Goal: Task Accomplishment & Management: Manage account settings

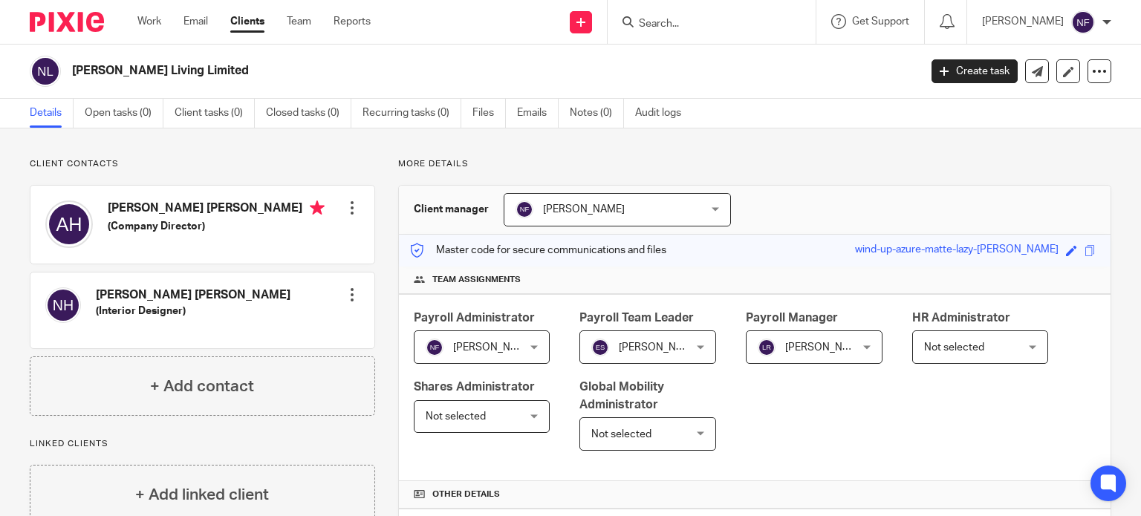
click at [273, 30] on div "Work Email Clients Team Reports Work Email Clients Team Reports Settings" at bounding box center [258, 22] width 270 height 44
click at [260, 26] on link "Clients" at bounding box center [247, 21] width 34 height 15
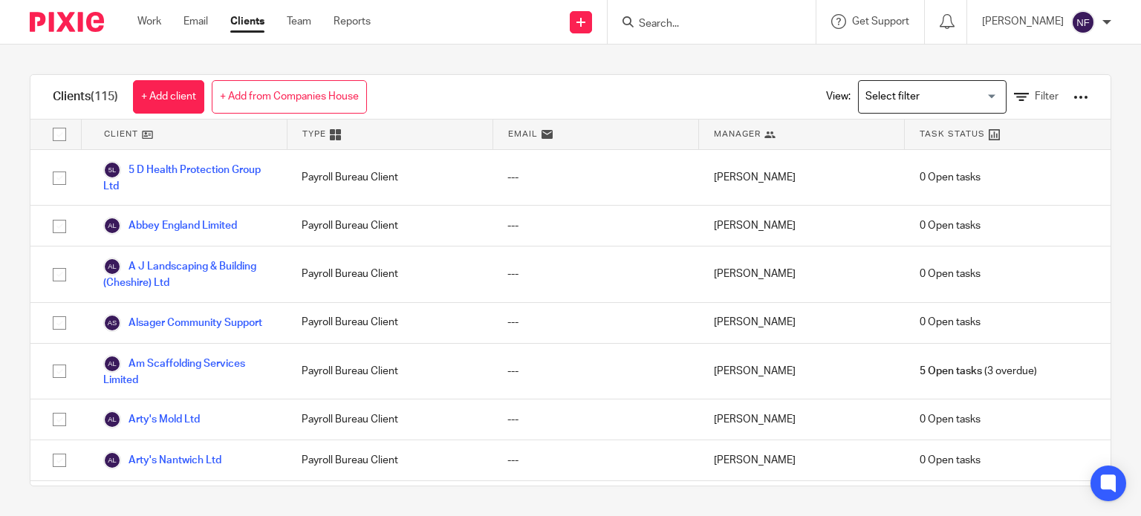
click at [733, 14] on form at bounding box center [716, 22] width 158 height 19
click at [724, 18] on input "Search" at bounding box center [704, 24] width 134 height 13
type input "maria"
click at [724, 47] on link at bounding box center [733, 58] width 198 height 22
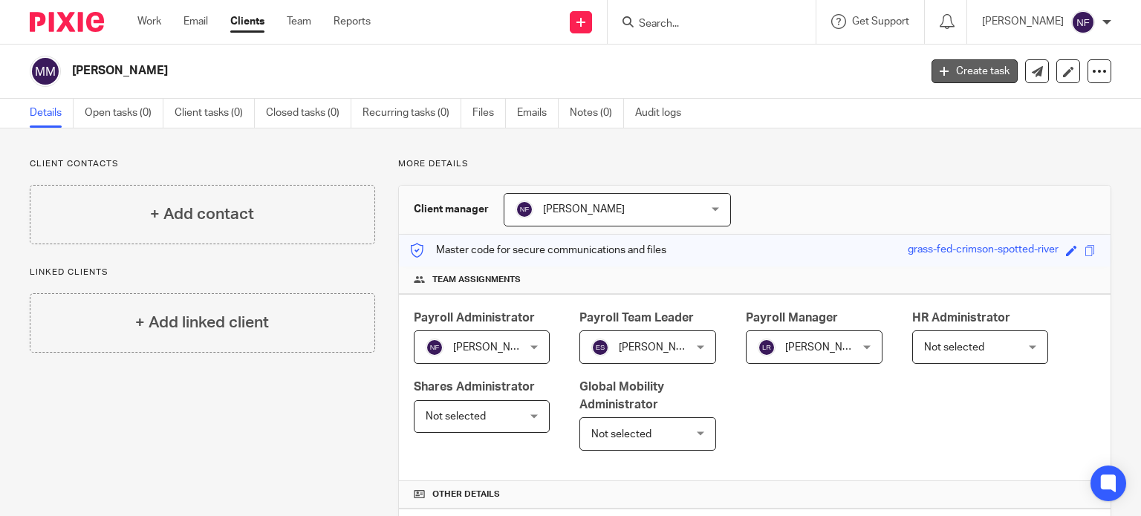
click at [991, 72] on link "Create task" at bounding box center [975, 71] width 86 height 24
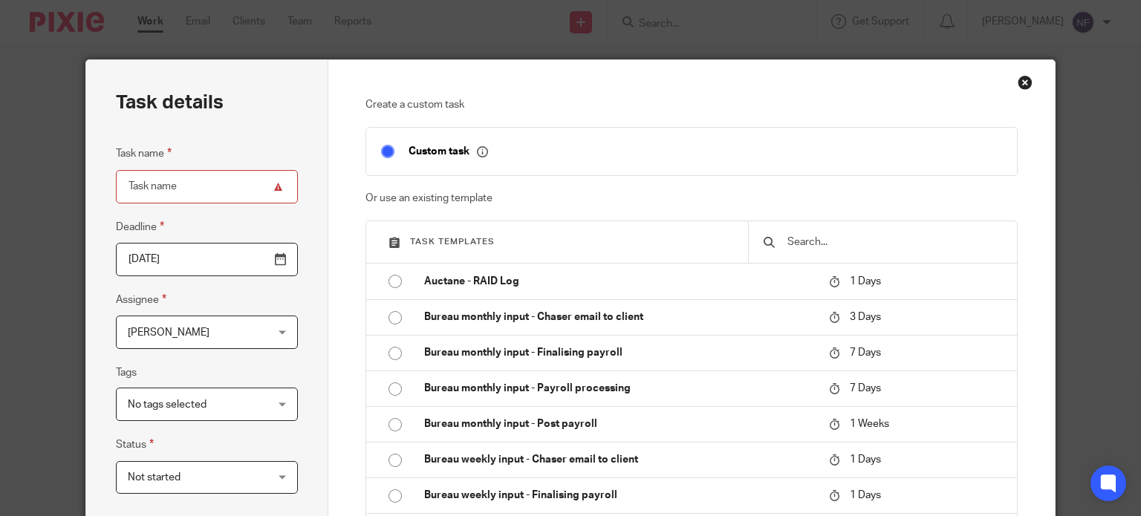
drag, startPoint x: 85, startPoint y: 167, endPoint x: 97, endPoint y: 165, distance: 12.8
click at [86, 167] on div "Task details Task name Deadline 2025-09-18 Assignee Nicola Fox Nicola Fox Clien…" at bounding box center [207, 414] width 242 height 708
click at [187, 185] on input "Task name" at bounding box center [207, 186] width 182 height 33
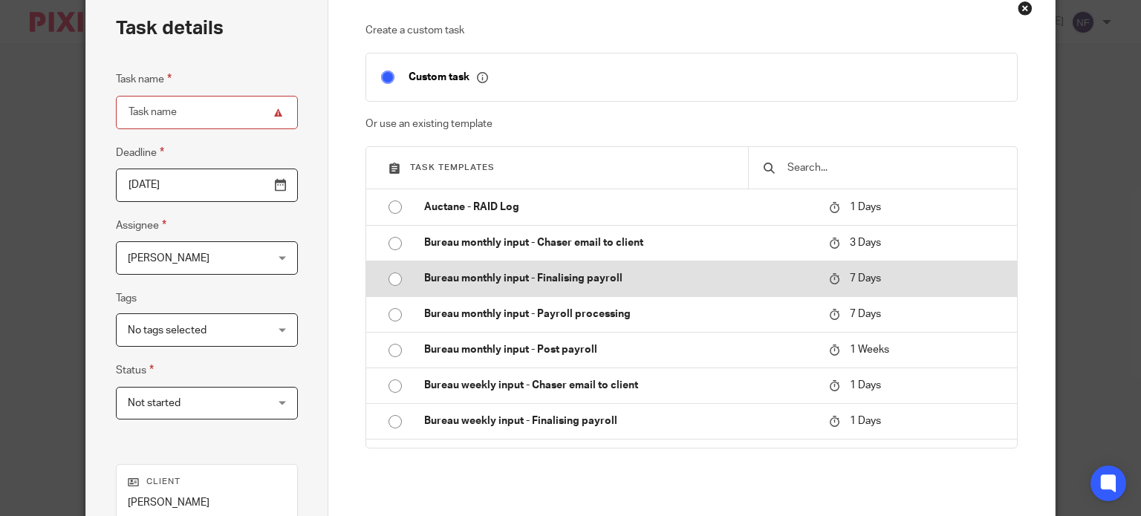
click at [389, 279] on input "radio" at bounding box center [395, 279] width 28 height 28
type input "2025-09-25"
type input "Bureau monthly input - Finalising payroll - [DATE]"
checkbox input "false"
radio input "false"
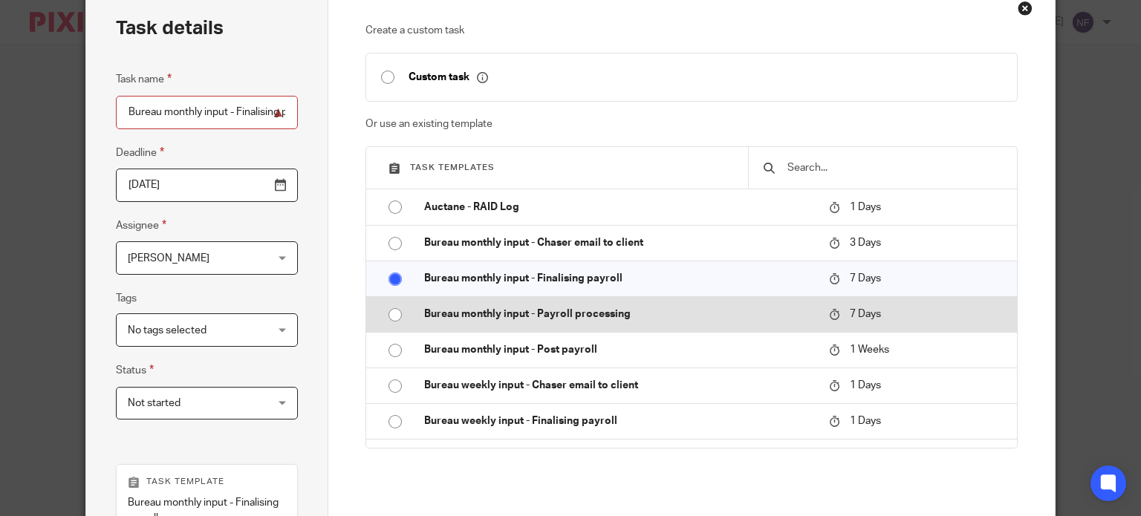
click at [389, 308] on input "radio" at bounding box center [395, 315] width 28 height 28
type input "Bureau monthly input - Payroll processing - September 2025"
radio input "false"
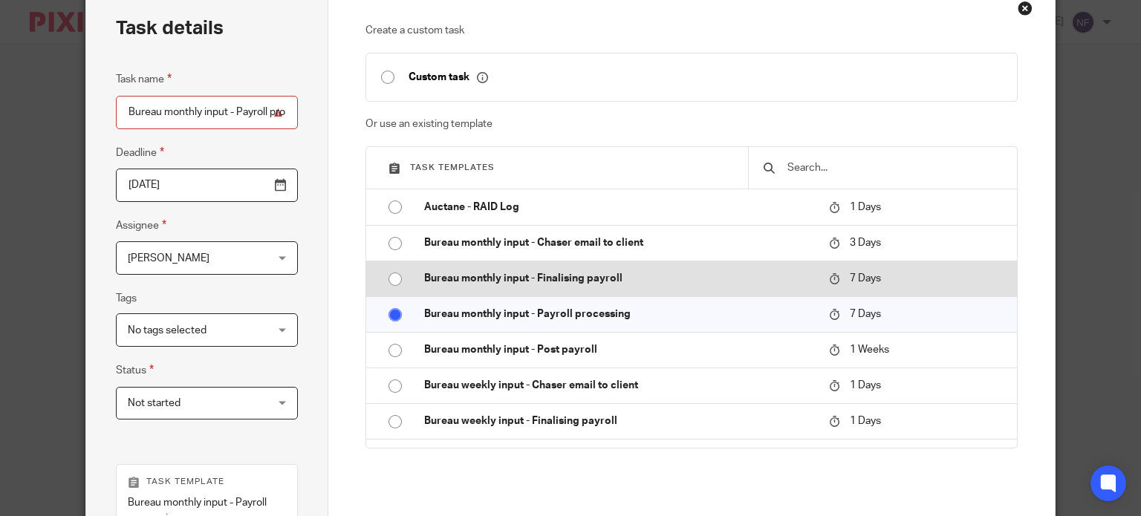
click at [383, 284] on input "radio" at bounding box center [395, 279] width 28 height 28
type input "Bureau monthly input - Finalising payroll - September 2025"
radio input "false"
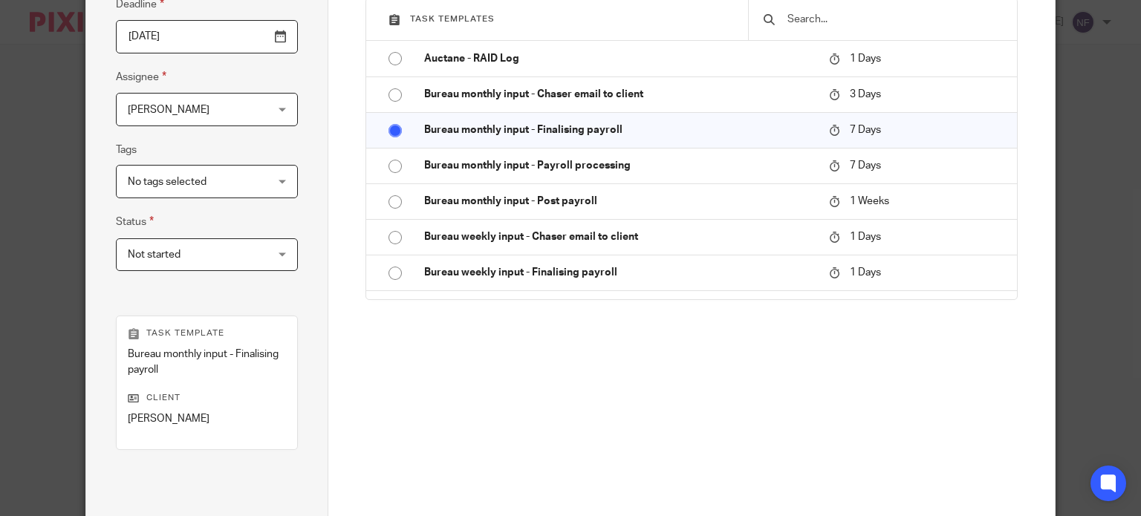
scroll to position [375, 0]
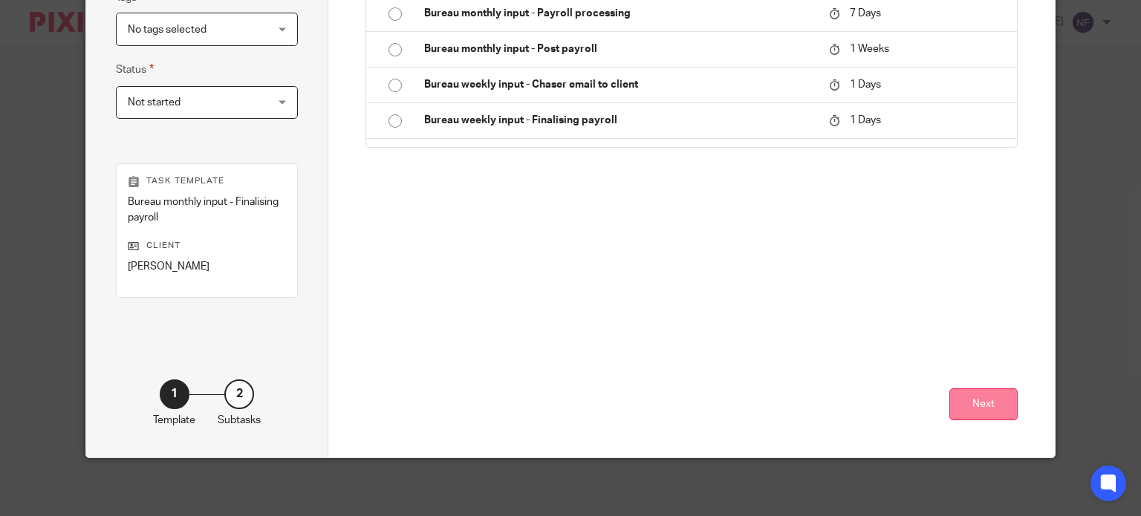
click at [975, 412] on button "Next" at bounding box center [984, 405] width 68 height 32
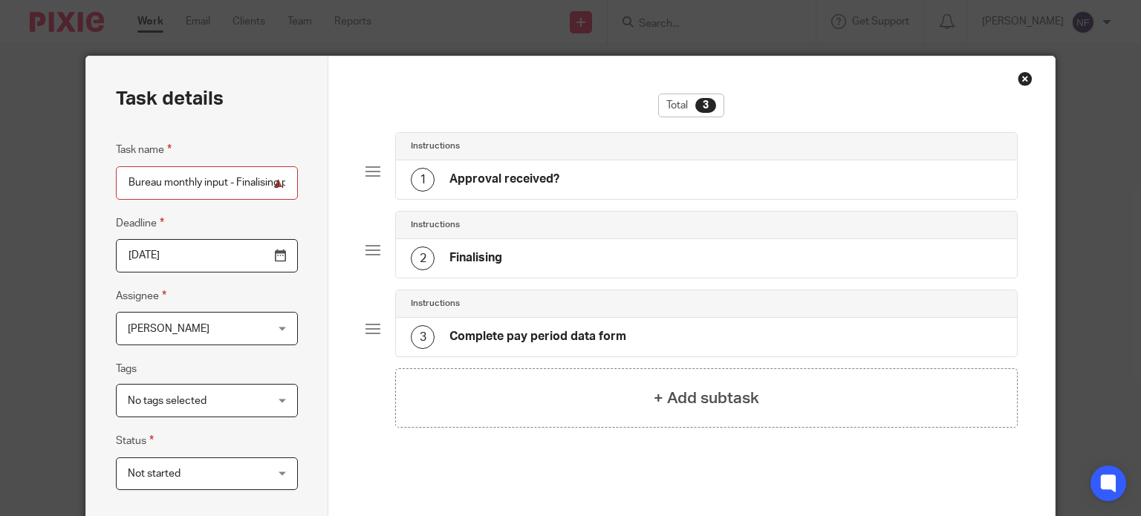
scroll to position [301, 0]
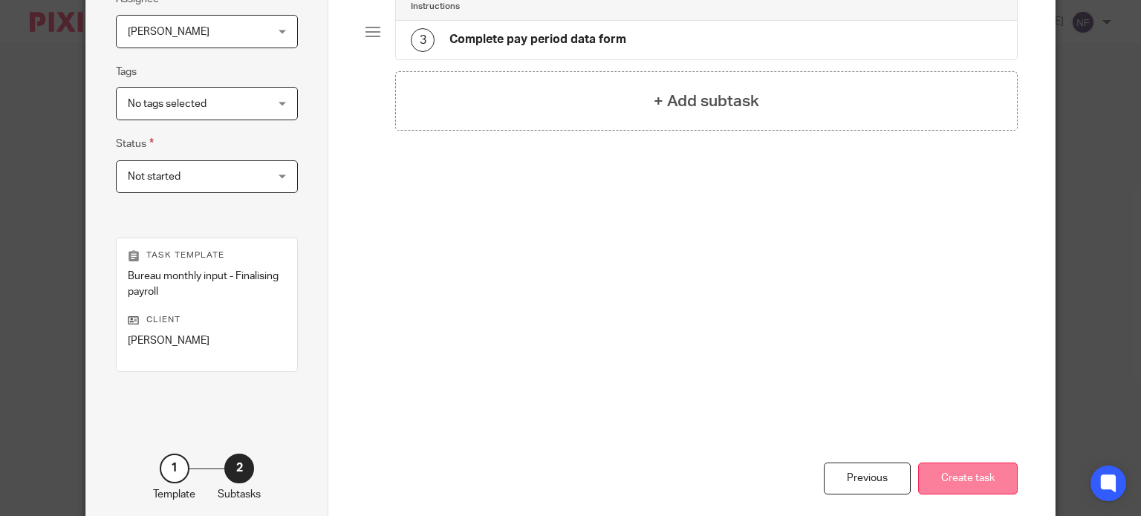
click at [938, 470] on button "Create task" at bounding box center [968, 479] width 100 height 32
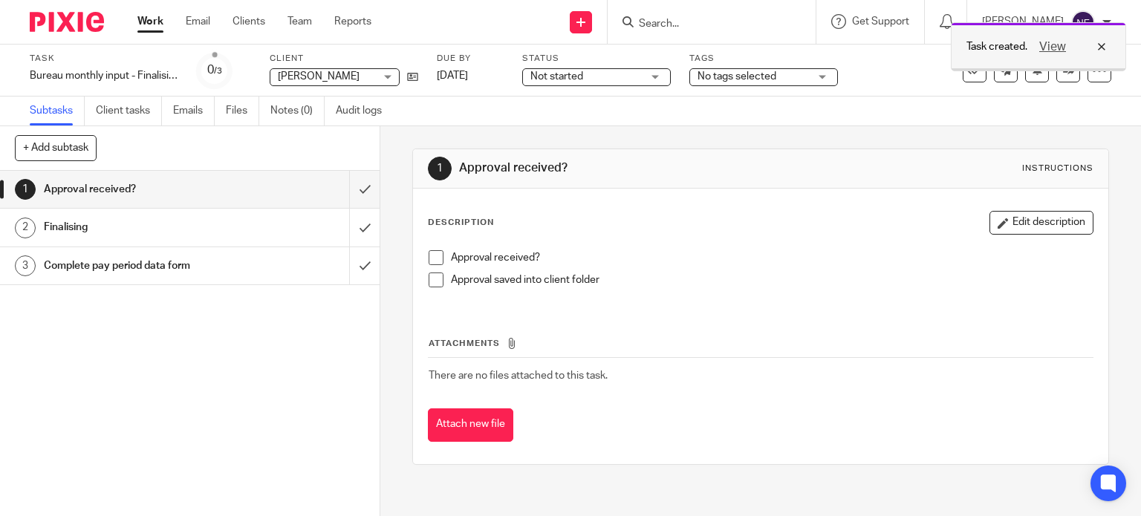
click at [1098, 46] on div "View" at bounding box center [1069, 47] width 83 height 18
click at [1092, 71] on icon at bounding box center [1099, 70] width 15 height 15
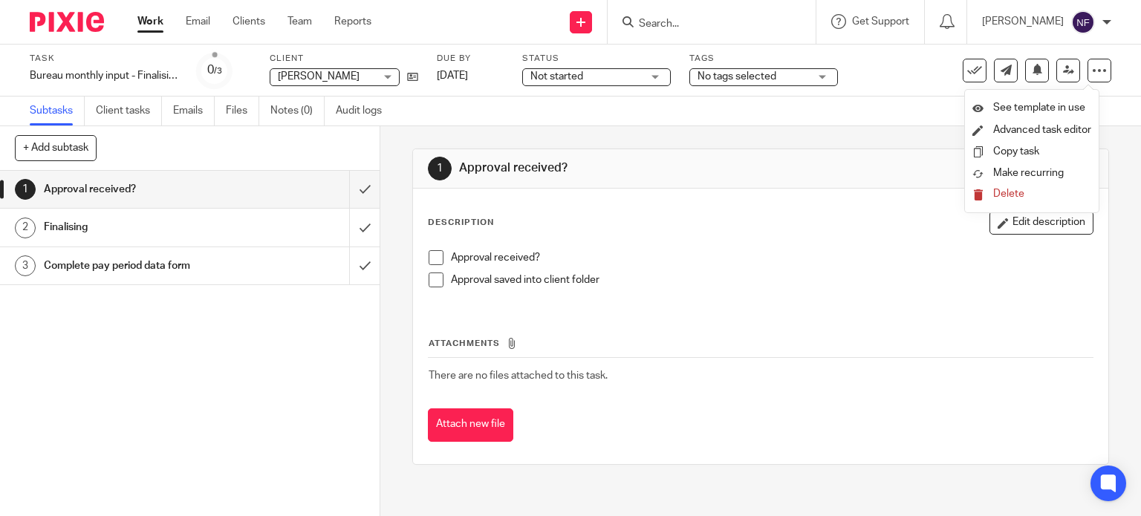
click at [916, 103] on div "Subtasks Client tasks Emails Files Notes (0) Audit logs" at bounding box center [570, 112] width 1141 height 30
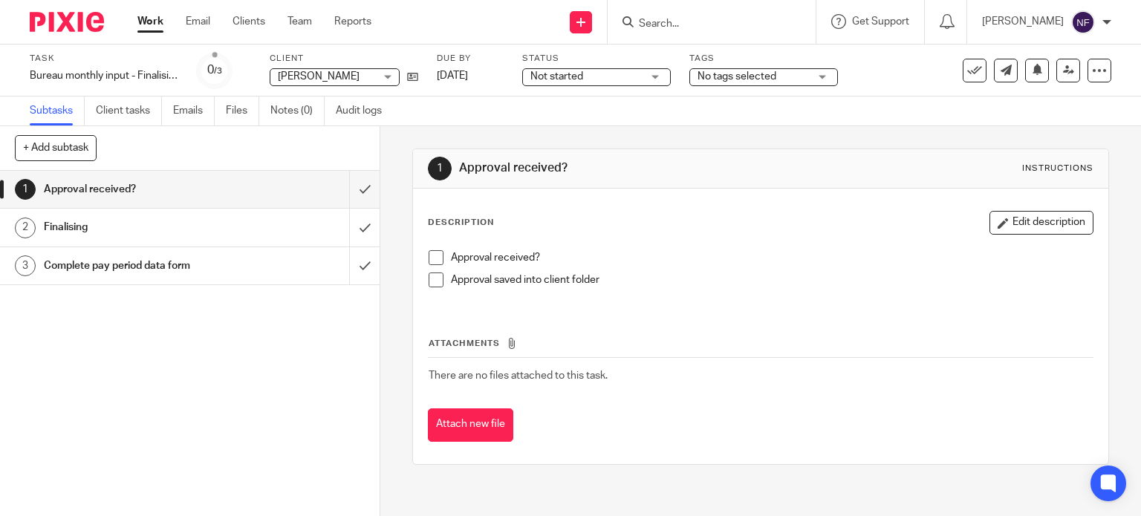
click at [1065, 17] on div "[PERSON_NAME]" at bounding box center [1046, 22] width 129 height 24
drag, startPoint x: 874, startPoint y: 110, endPoint x: 744, endPoint y: 106, distance: 129.4
click at [873, 111] on div "Subtasks Client tasks Emails Files Notes (0) Audit logs" at bounding box center [570, 112] width 1141 height 30
click at [77, 159] on button "+ Add subtask" at bounding box center [56, 147] width 82 height 25
click at [334, 145] on p "+ Add" at bounding box center [343, 148] width 43 height 25
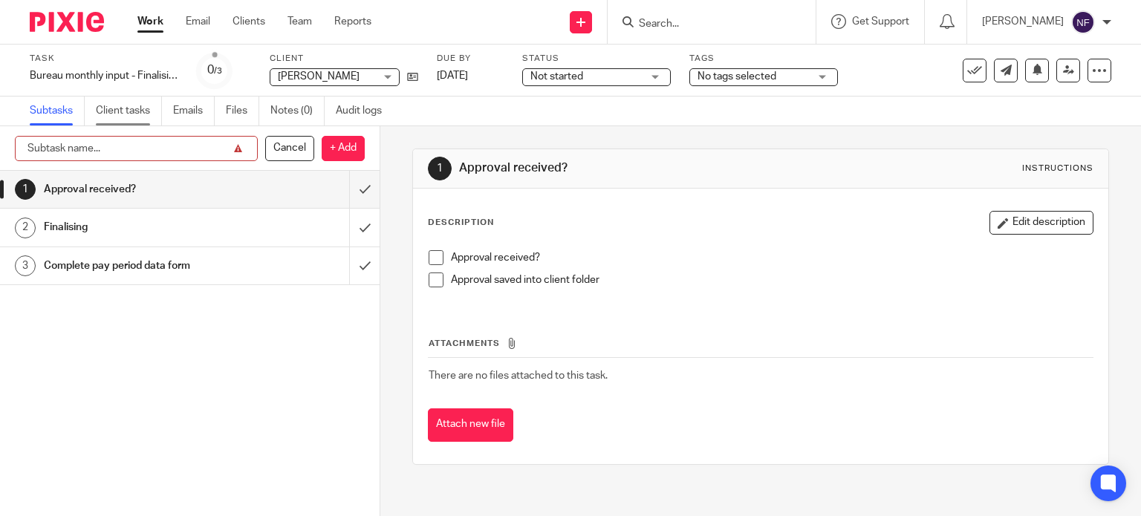
click at [131, 112] on link "Client tasks" at bounding box center [129, 111] width 66 height 29
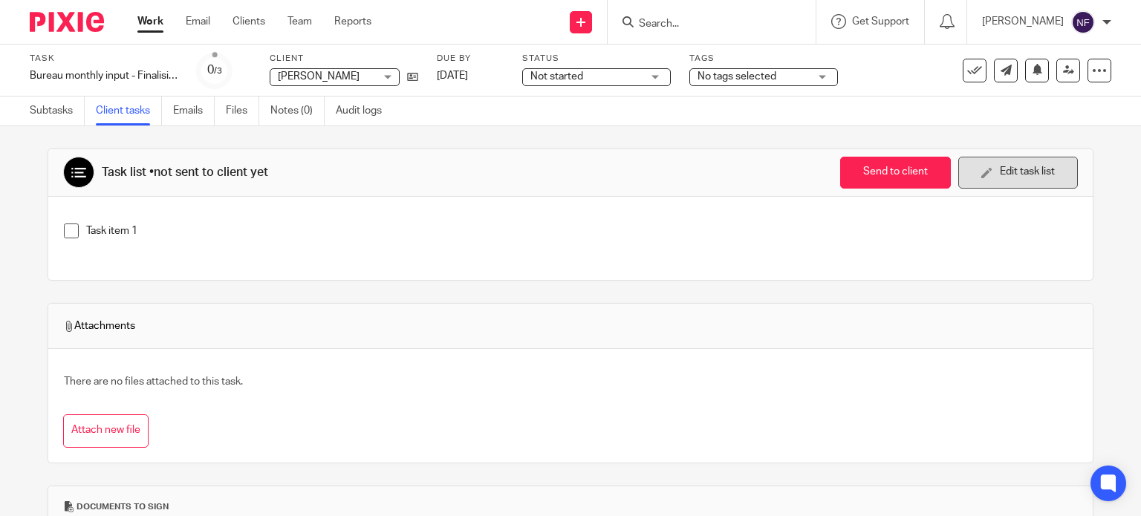
click at [1003, 172] on button "Edit task list" at bounding box center [1018, 173] width 120 height 32
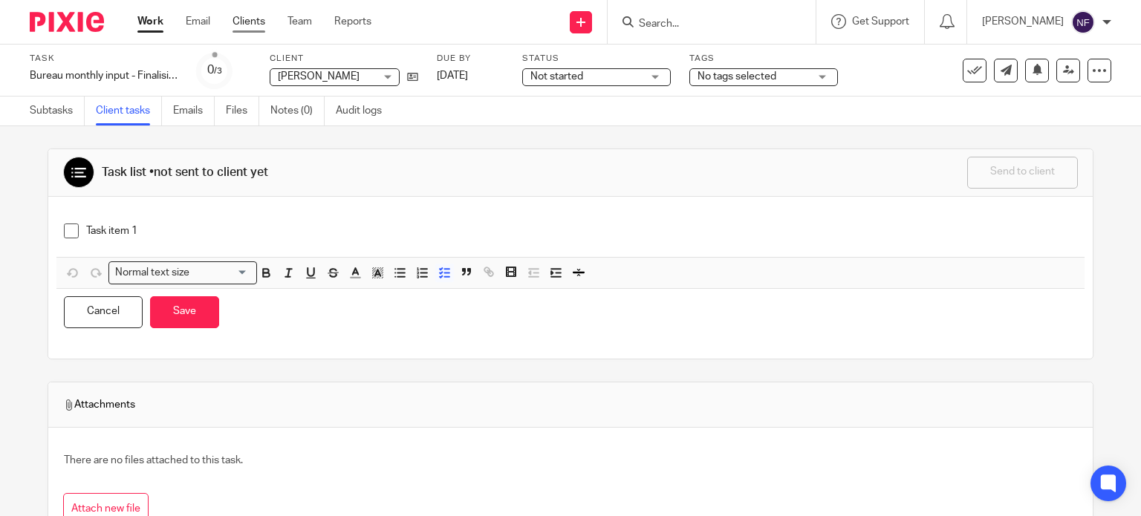
click at [251, 26] on link "Clients" at bounding box center [249, 21] width 33 height 15
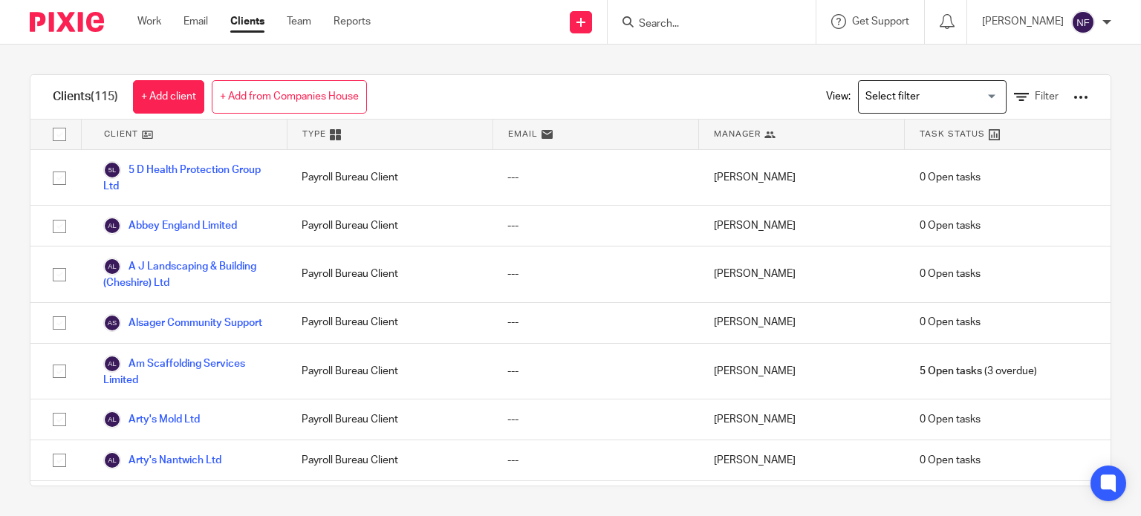
click at [702, 21] on input "Search" at bounding box center [704, 24] width 134 height 13
type input "marua"
click at [711, 64] on link at bounding box center [733, 58] width 198 height 22
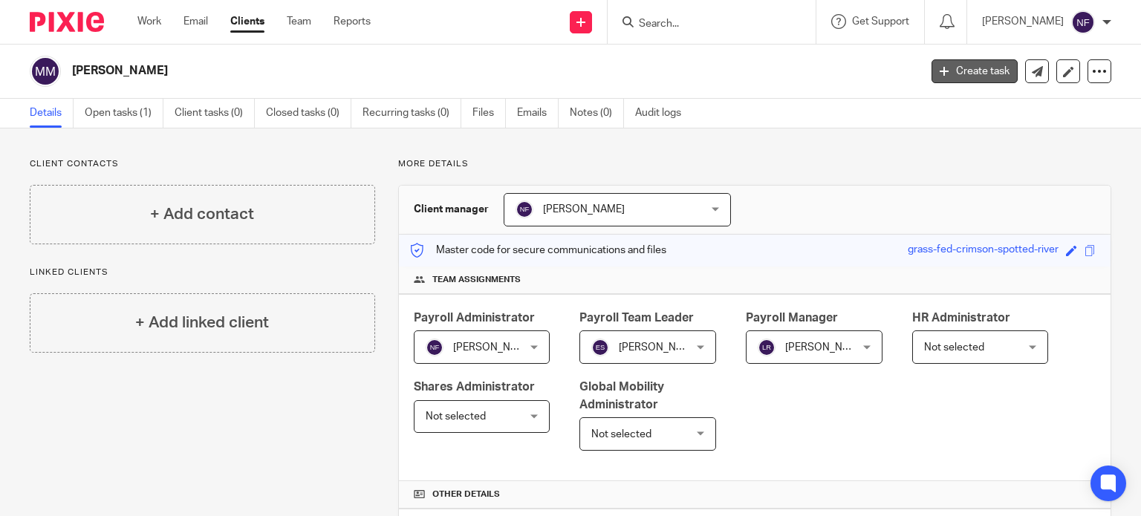
click at [950, 73] on link "Create task" at bounding box center [975, 71] width 86 height 24
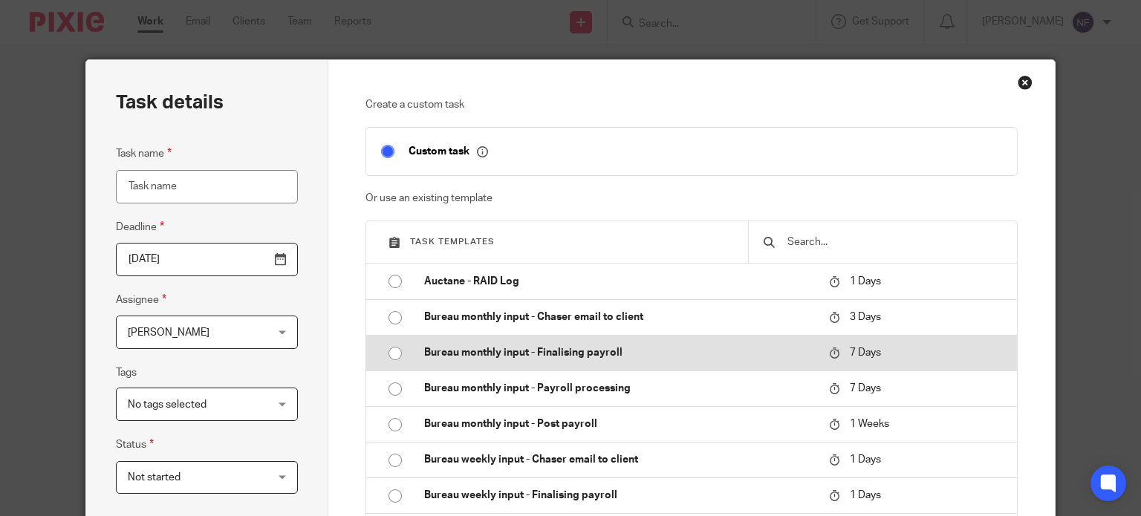
click at [386, 355] on input "radio" at bounding box center [395, 354] width 28 height 28
type input "2025-09-25"
type input "Bureau monthly input - Finalising payroll - September 2025"
checkbox input "false"
radio input "false"
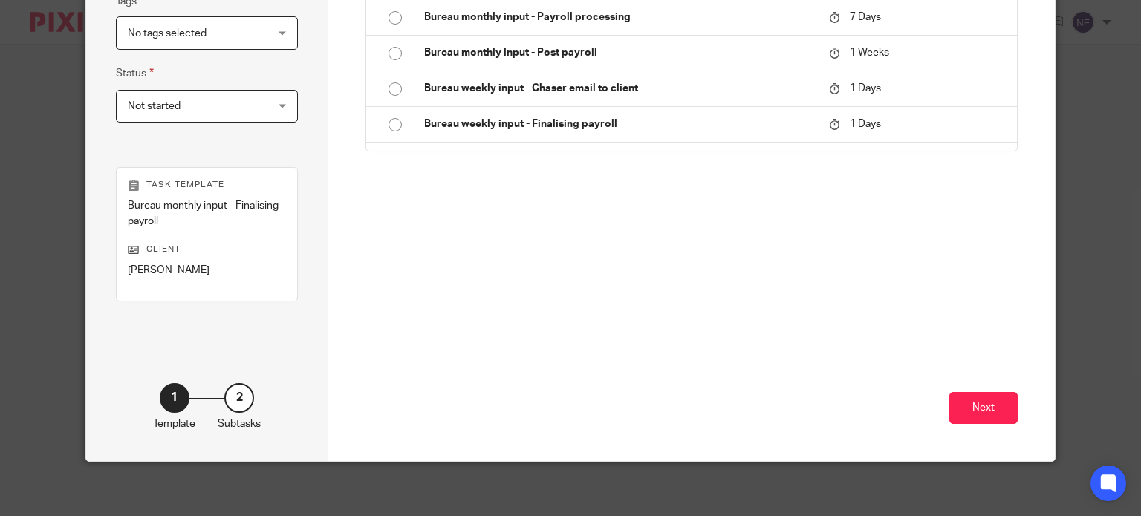
scroll to position [375, 0]
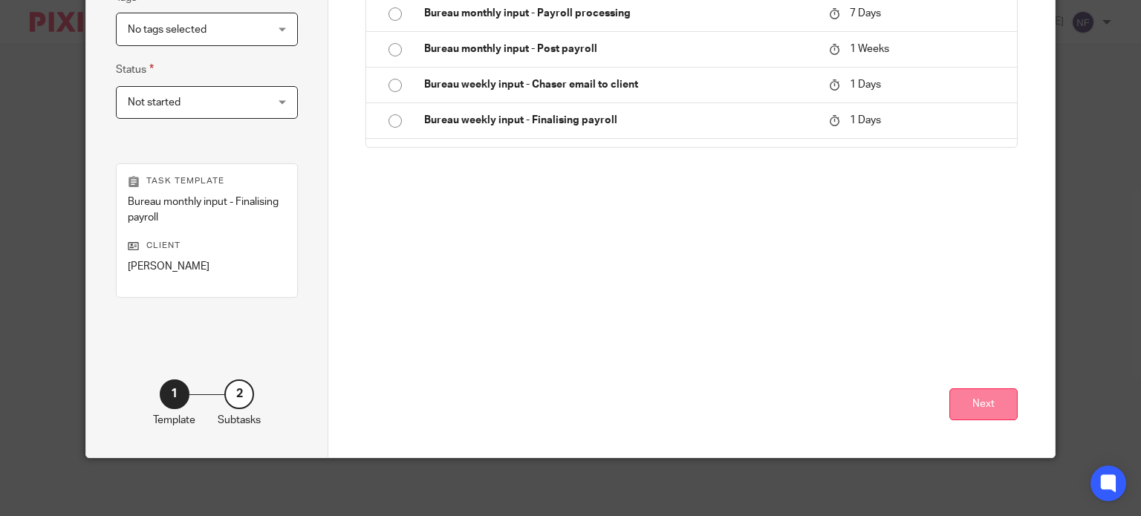
click at [981, 399] on button "Next" at bounding box center [984, 405] width 68 height 32
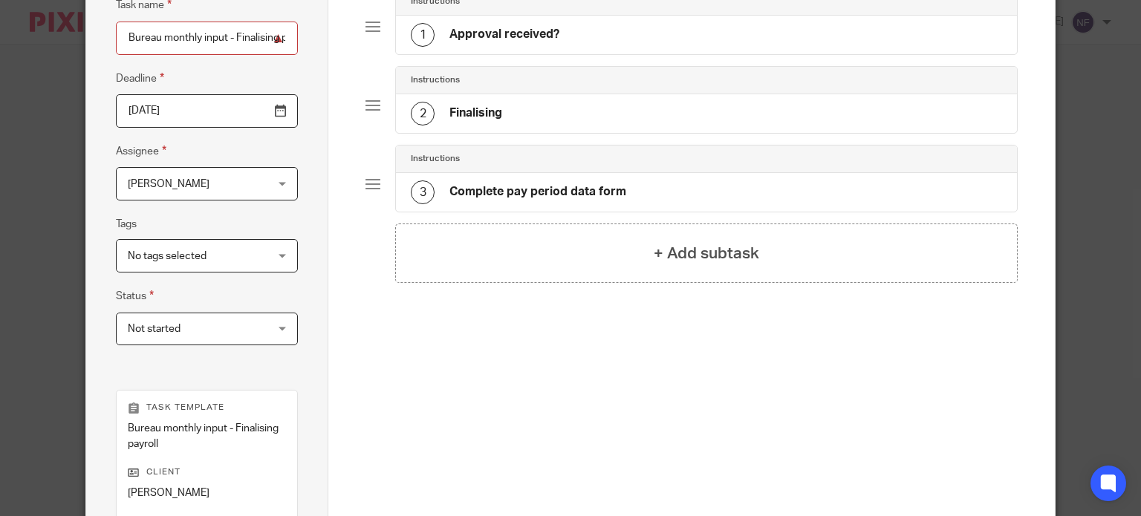
scroll to position [371, 0]
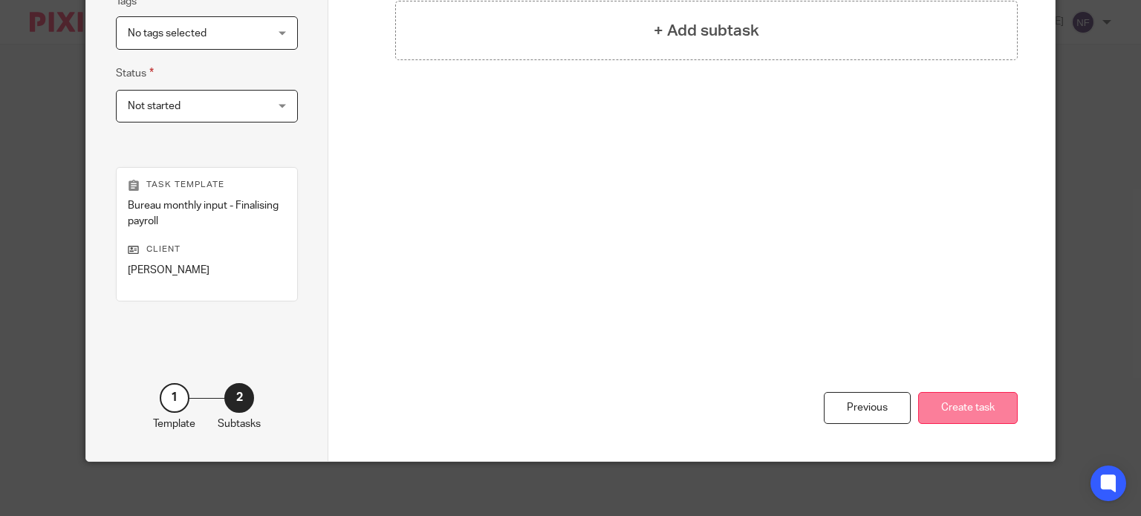
click at [926, 409] on button "Create task" at bounding box center [968, 408] width 100 height 32
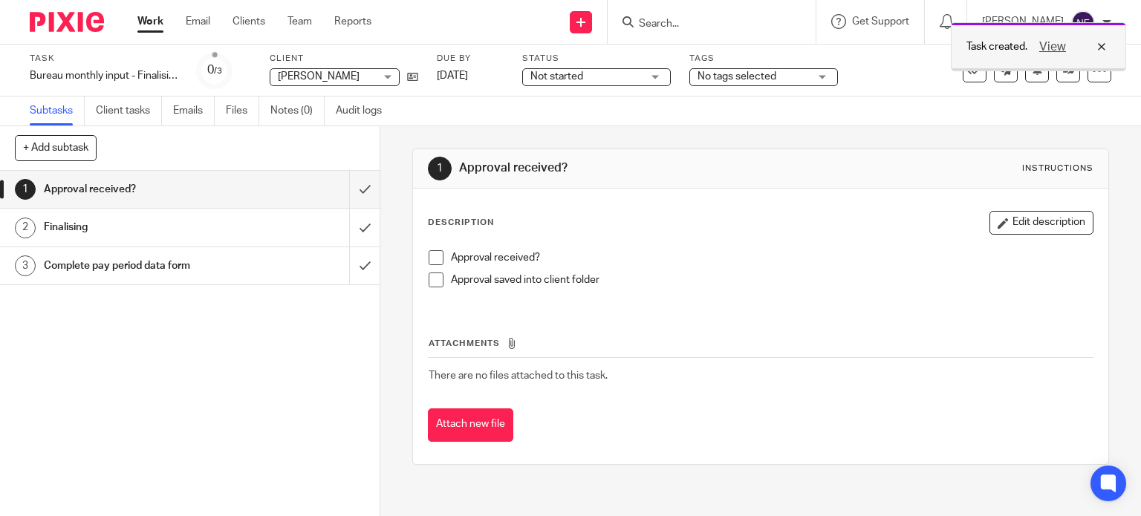
click at [1097, 45] on div "View" at bounding box center [1069, 47] width 83 height 18
click at [725, 24] on input "Search" at bounding box center [704, 24] width 134 height 13
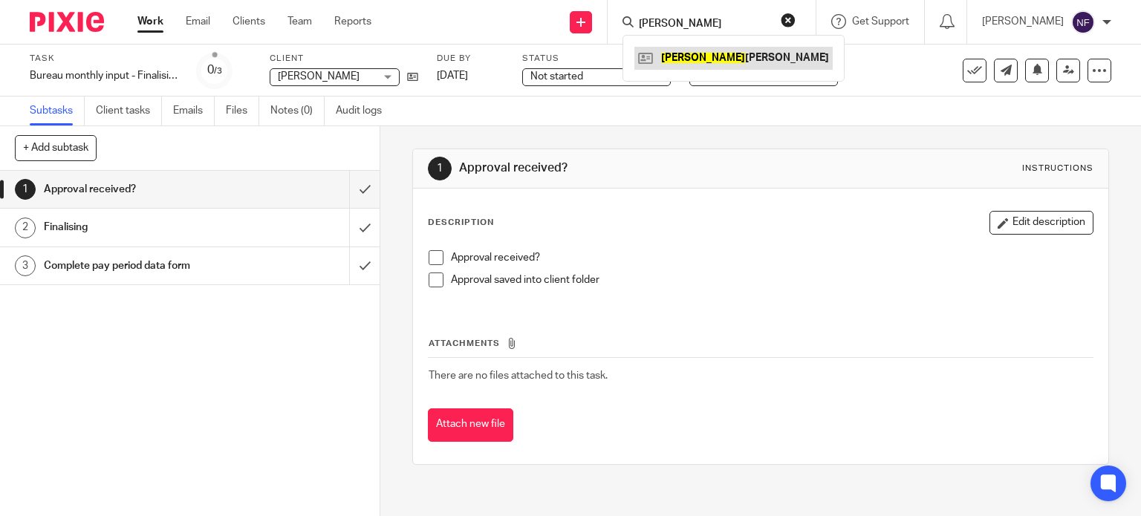
type input "maria"
click at [763, 66] on link at bounding box center [733, 58] width 198 height 22
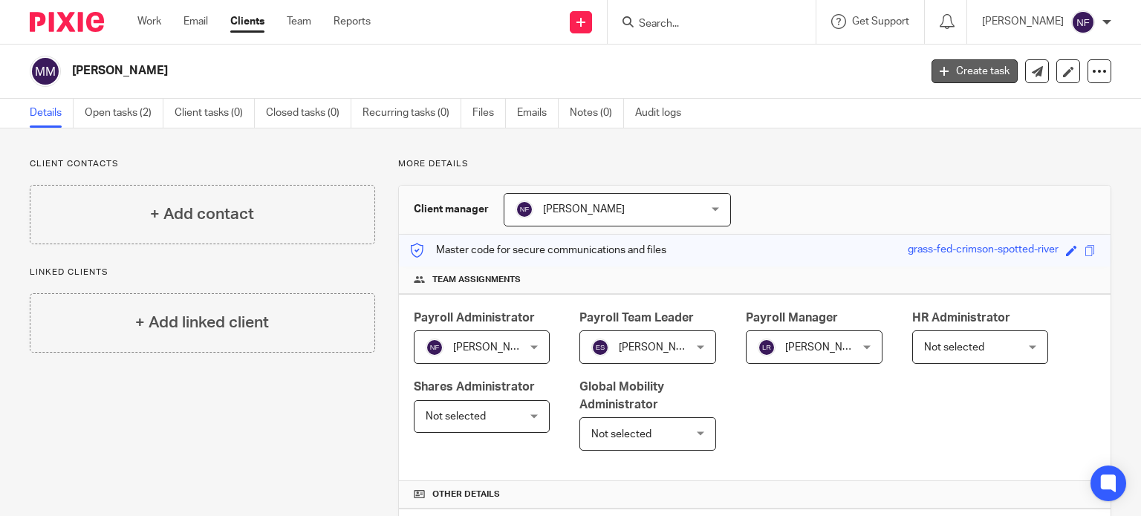
click at [975, 71] on link "Create task" at bounding box center [975, 71] width 86 height 24
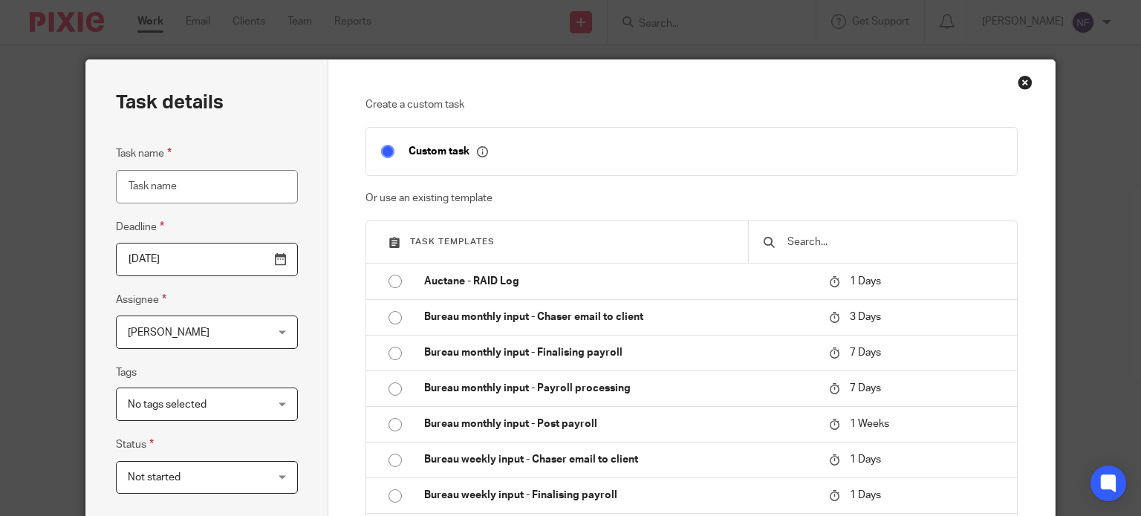
click at [1018, 81] on div "Close this dialog window" at bounding box center [1025, 82] width 15 height 15
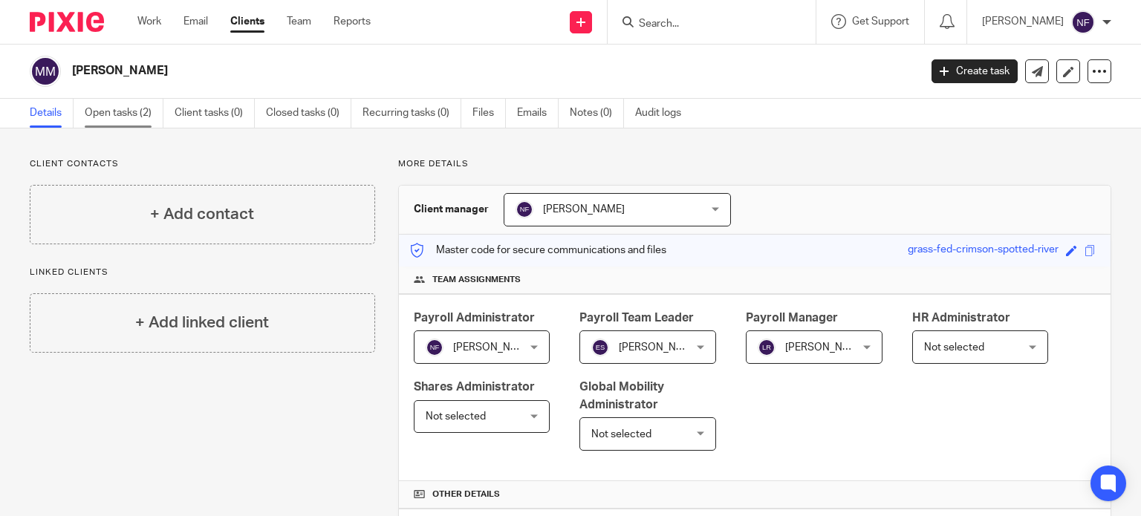
click at [143, 112] on link "Open tasks (2)" at bounding box center [124, 113] width 79 height 29
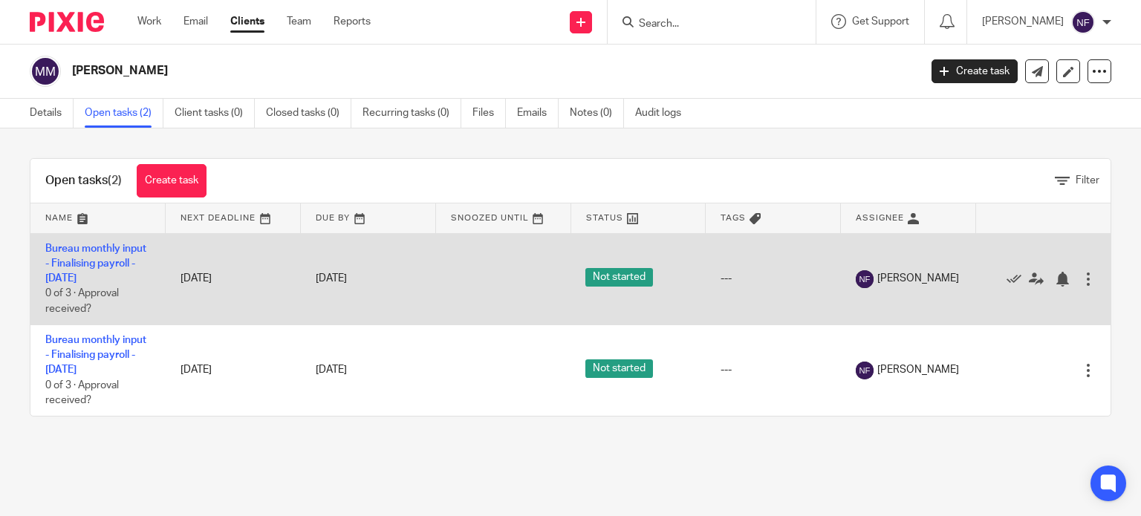
click at [1081, 281] on div at bounding box center [1088, 279] width 15 height 15
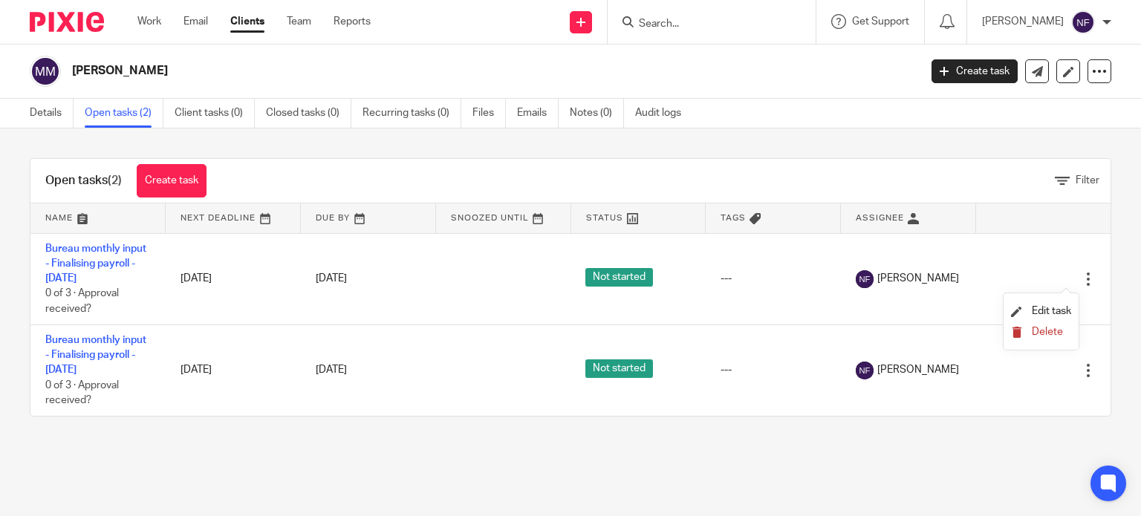
click at [1051, 332] on span "Delete" at bounding box center [1047, 332] width 31 height 10
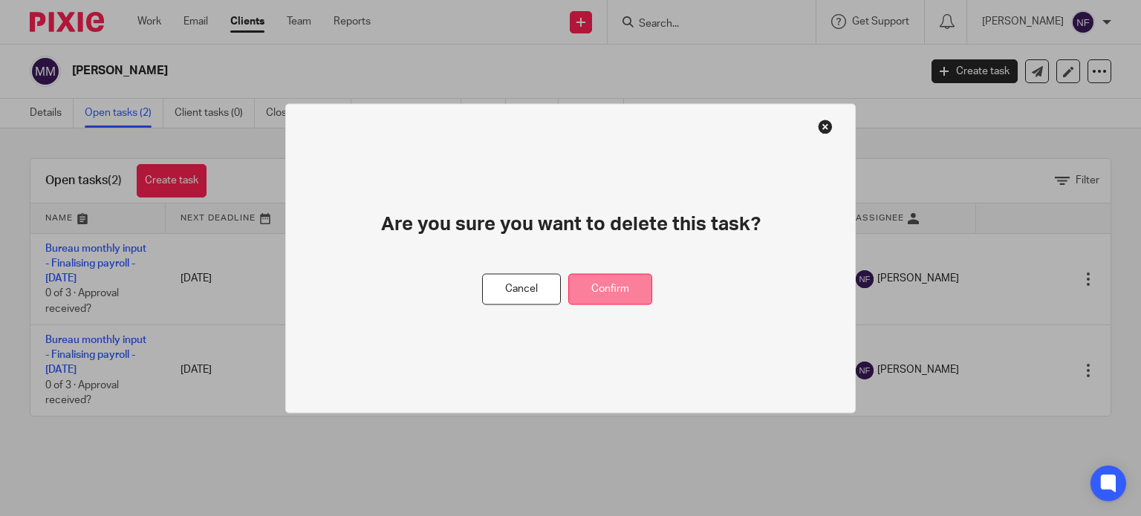
click at [634, 296] on button "Confirm" at bounding box center [610, 289] width 84 height 32
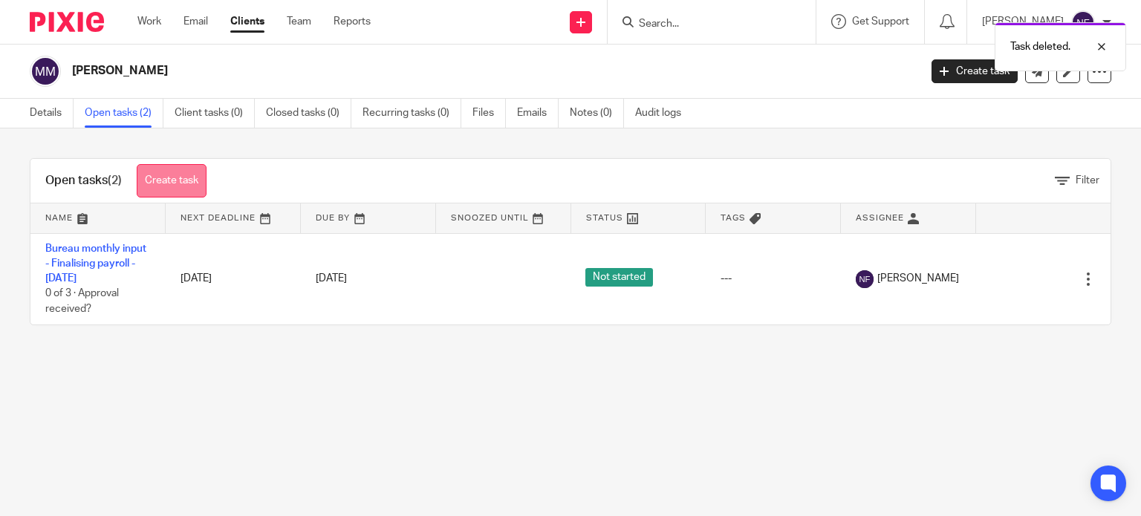
click at [192, 184] on link "Create task" at bounding box center [172, 180] width 70 height 33
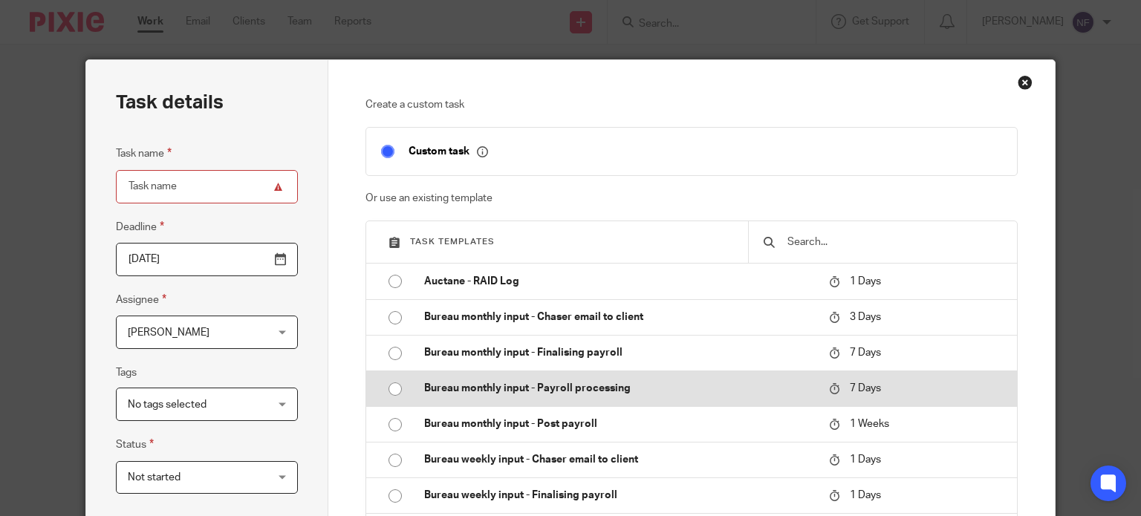
click at [391, 387] on input "radio" at bounding box center [395, 389] width 28 height 28
type input "[DATE]"
type input "Bureau monthly input - Payroll processing - September 2025"
checkbox input "false"
radio input "false"
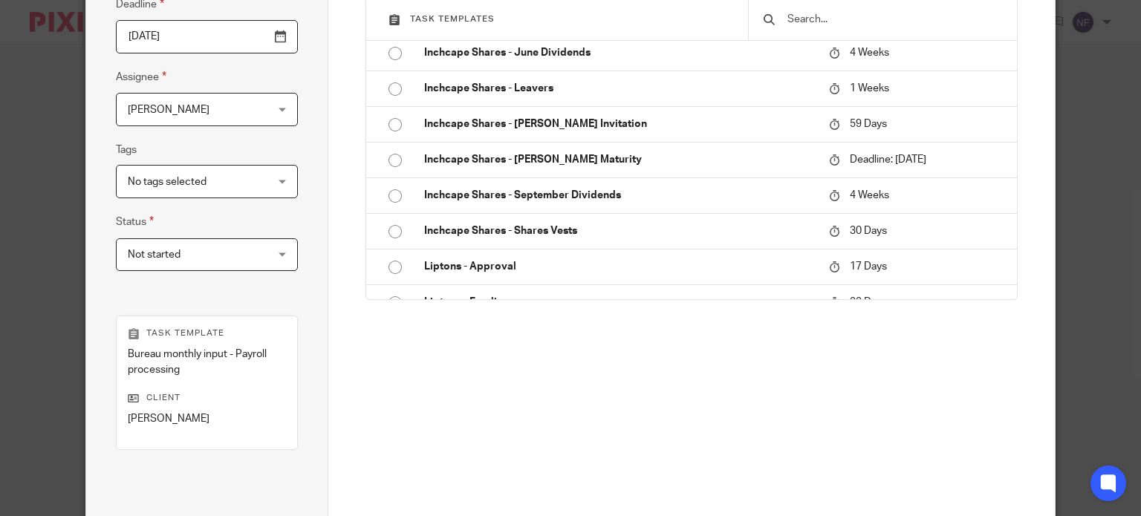
scroll to position [375, 0]
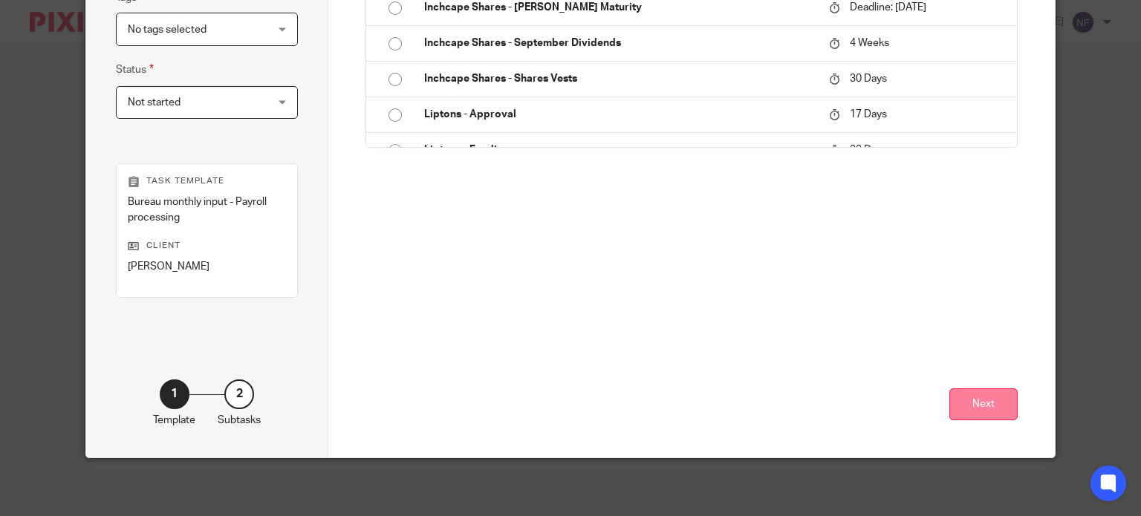
click at [984, 394] on div "Next" at bounding box center [692, 367] width 652 height 182
click at [997, 406] on button "Next" at bounding box center [984, 405] width 68 height 32
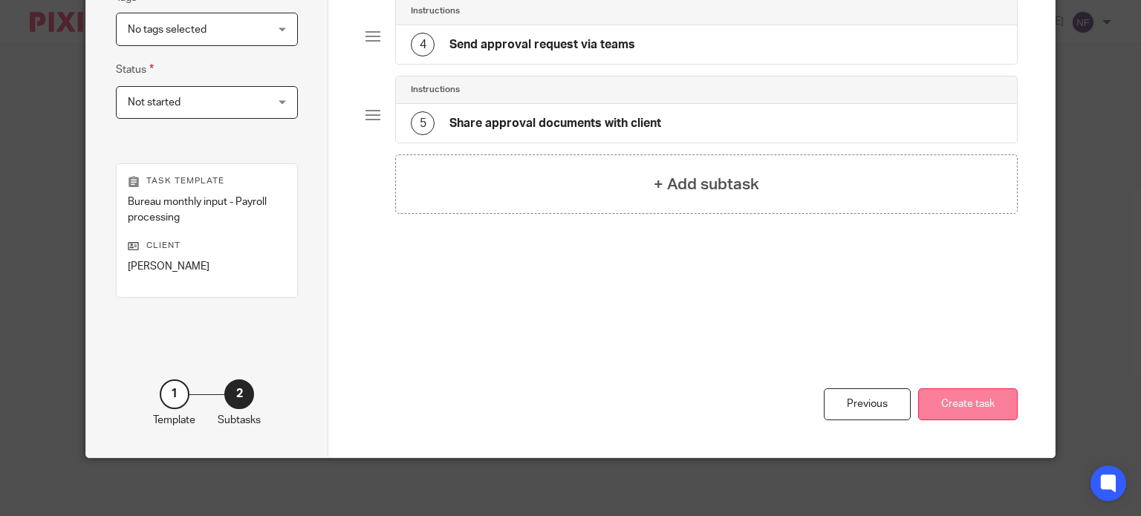
click at [984, 400] on button "Create task" at bounding box center [968, 405] width 100 height 32
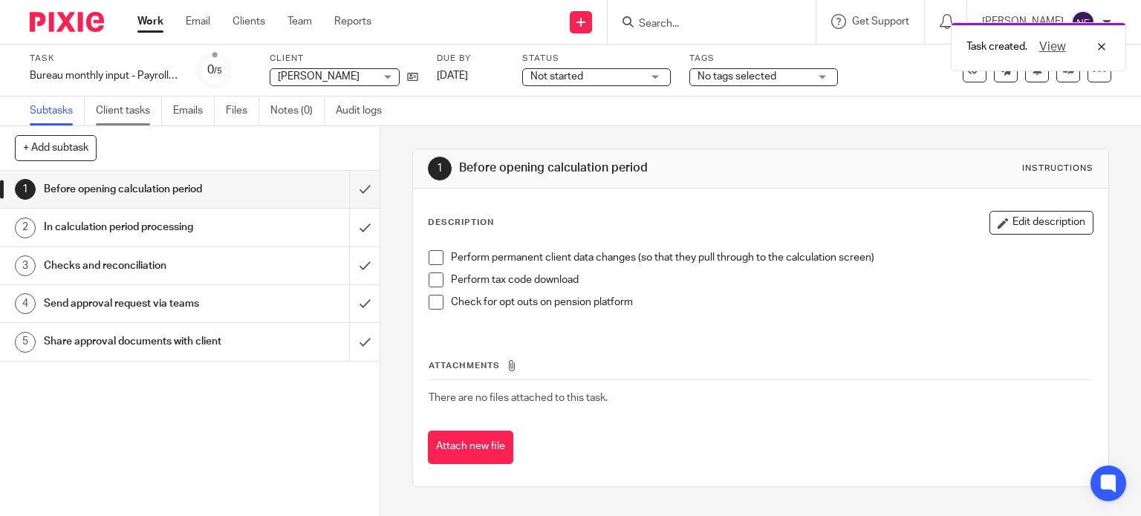
click at [144, 114] on link "Client tasks" at bounding box center [129, 111] width 66 height 29
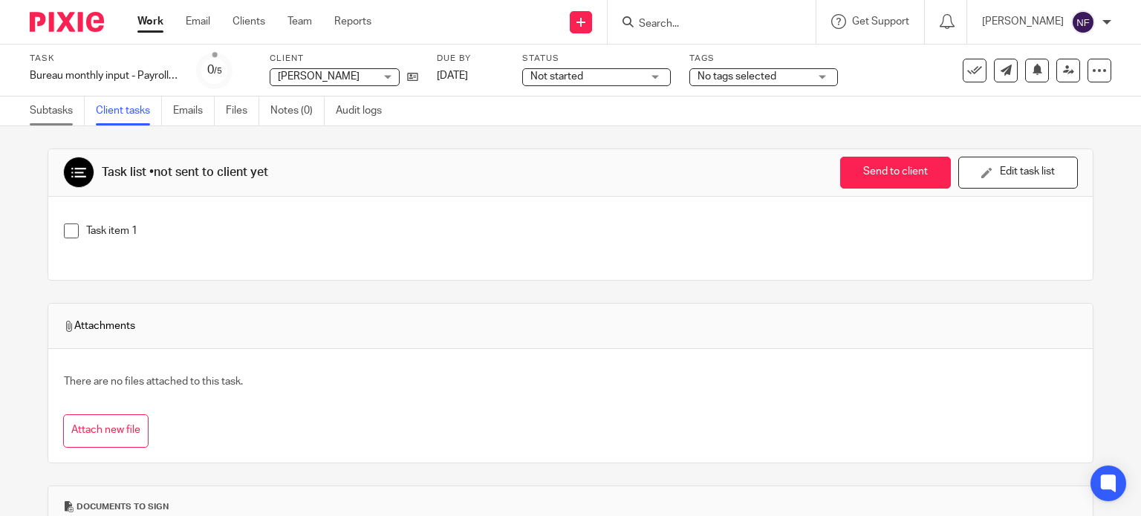
click at [62, 111] on link "Subtasks" at bounding box center [57, 111] width 55 height 29
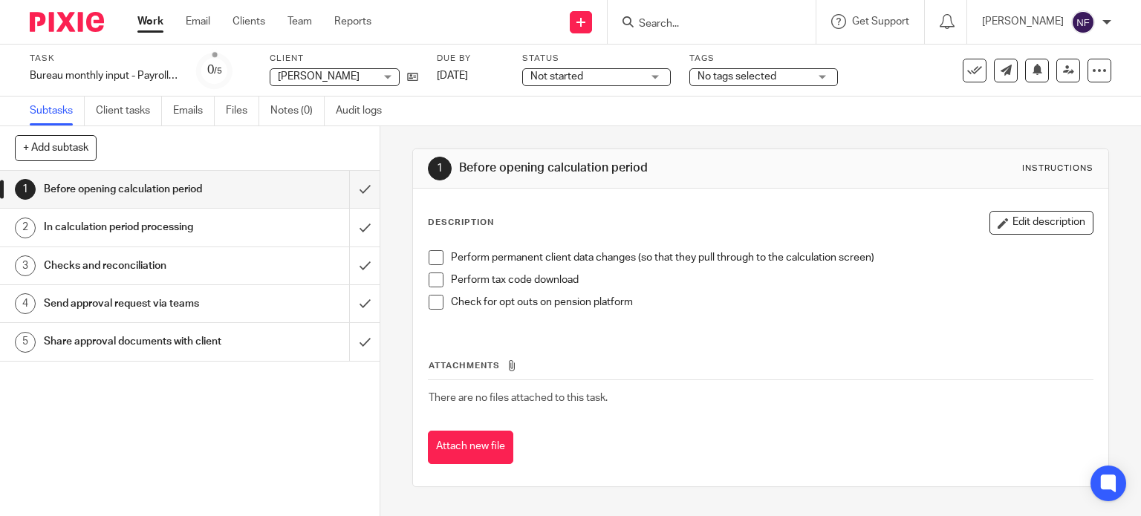
click at [767, 29] on input "Search" at bounding box center [704, 24] width 134 height 13
type input "[PERSON_NAME]"
click at [751, 59] on link at bounding box center [733, 58] width 198 height 22
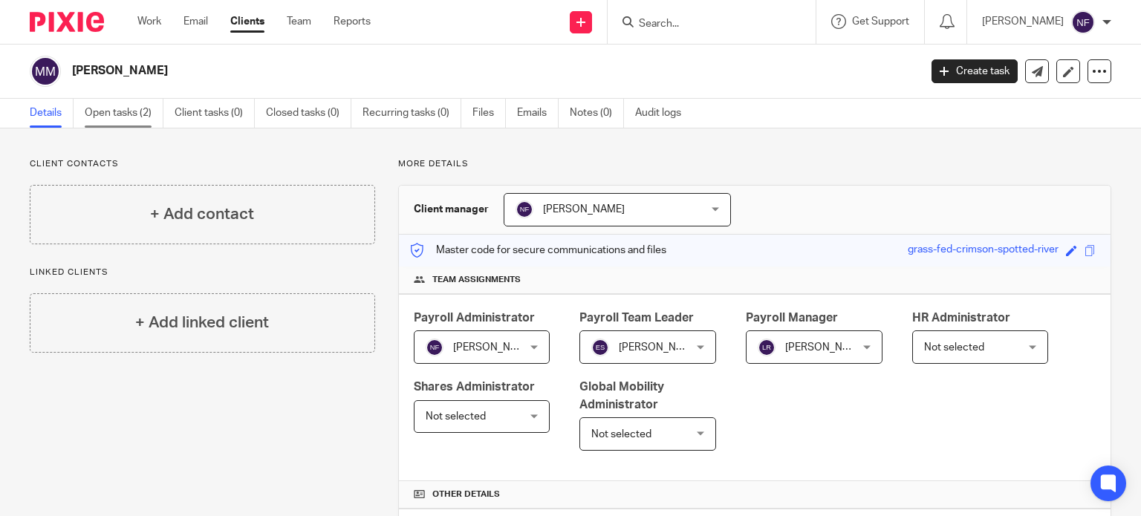
click at [129, 104] on link "Open tasks (2)" at bounding box center [124, 113] width 79 height 29
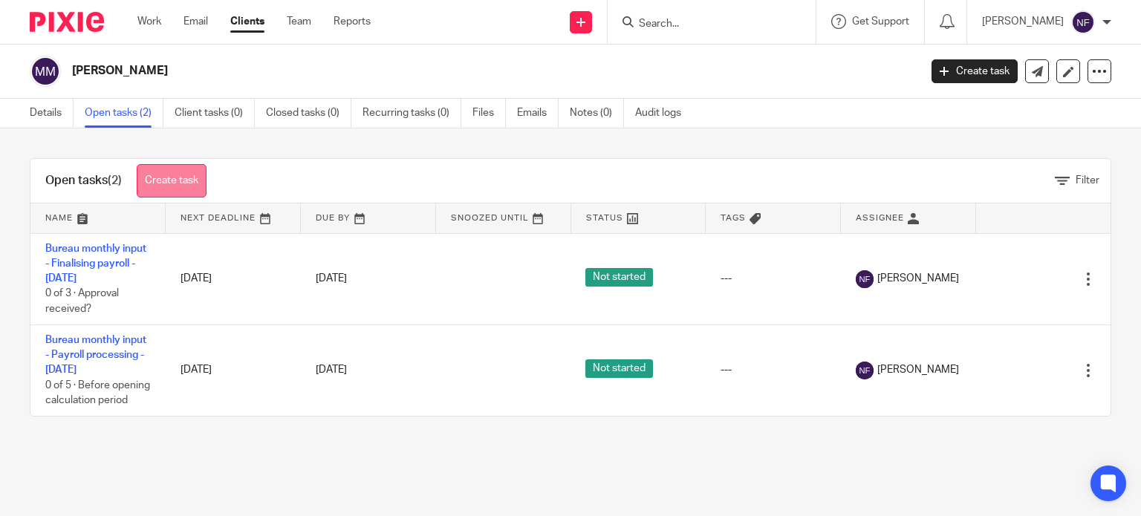
click at [182, 178] on link "Create task" at bounding box center [172, 180] width 70 height 33
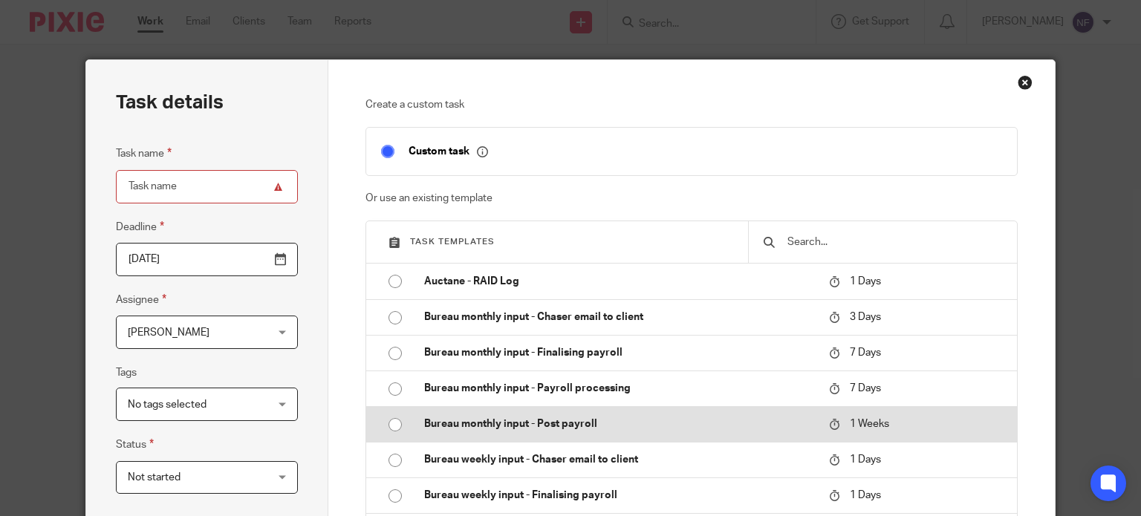
click at [386, 421] on input "radio" at bounding box center [395, 425] width 28 height 28
type input "[DATE]"
type input "Bureau monthly input - Post payroll - [DATE]"
checkbox input "false"
radio input "false"
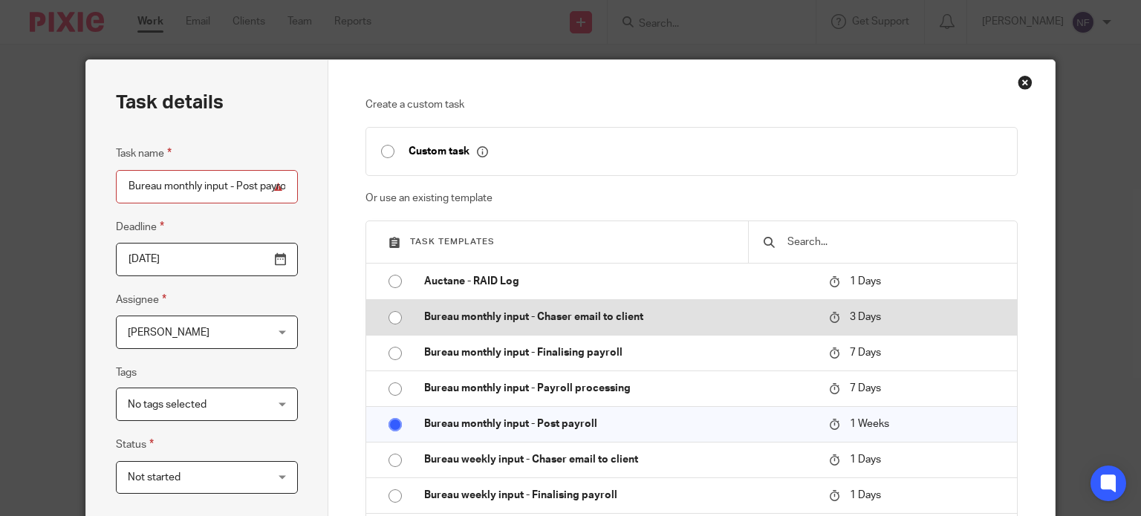
click at [387, 319] on input "radio" at bounding box center [395, 318] width 28 height 28
type input "[DATE]"
type input "Bureau monthly input - Chaser email to client - [DATE]"
radio input "false"
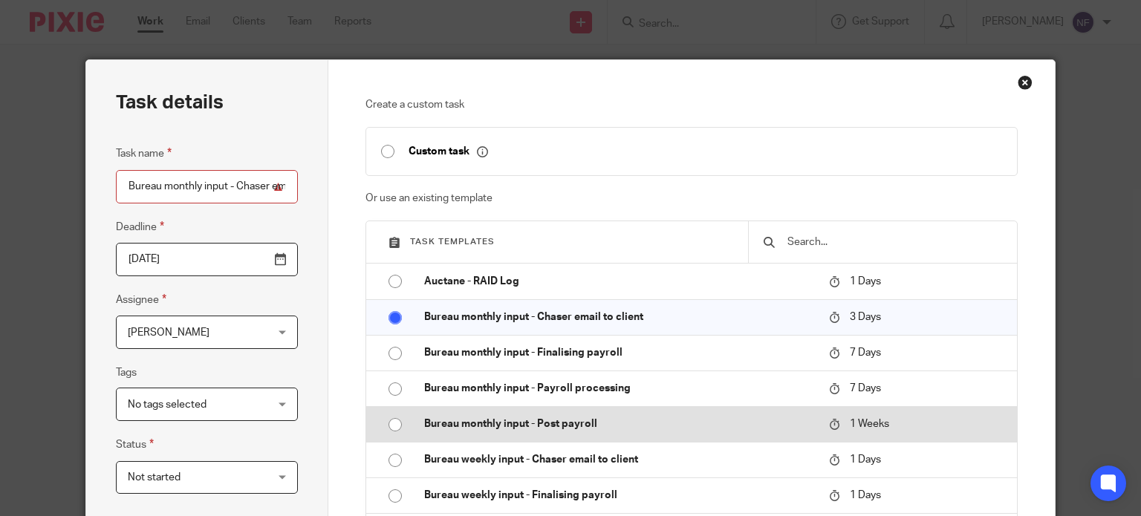
click at [392, 426] on input "radio" at bounding box center [395, 425] width 28 height 28
type input "[DATE]"
type input "Bureau monthly input - Post payroll - [DATE]"
radio input "false"
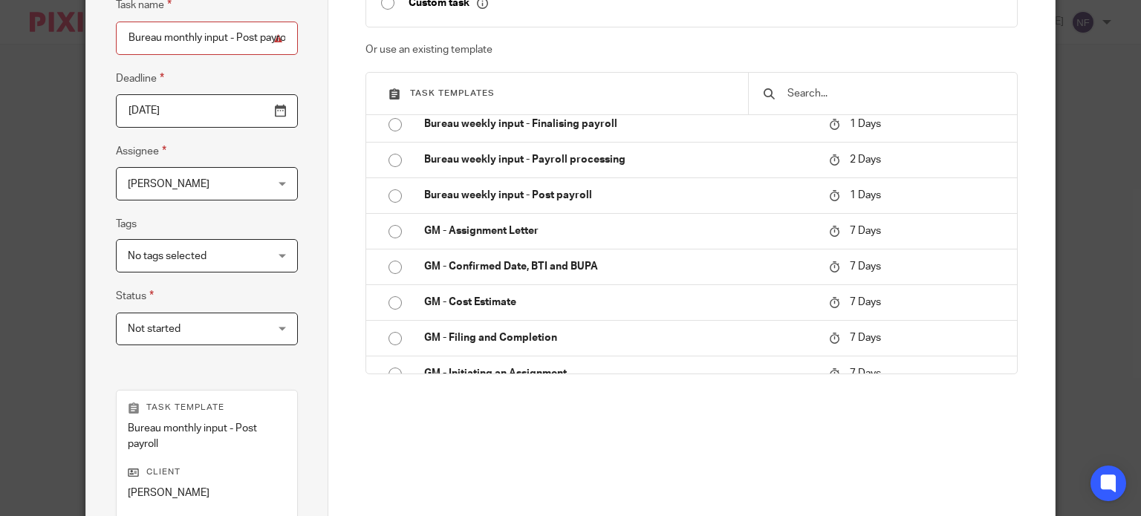
scroll to position [375, 0]
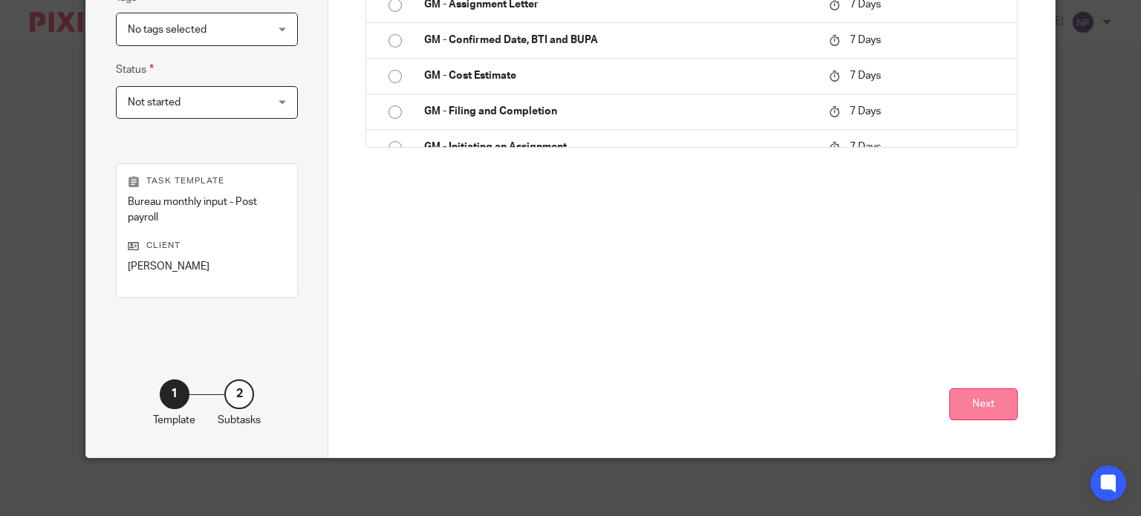
click at [988, 399] on button "Next" at bounding box center [984, 405] width 68 height 32
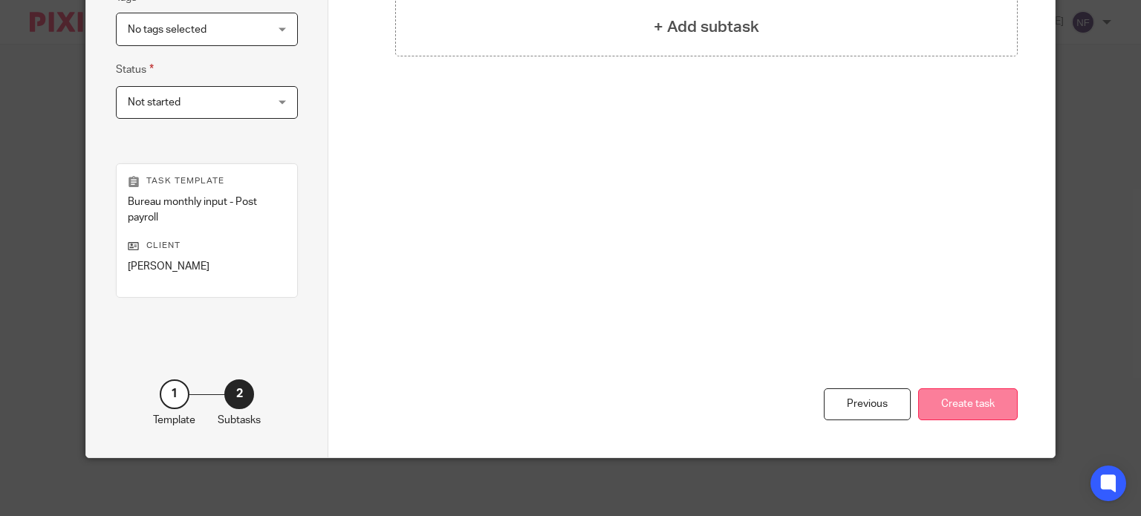
click at [963, 400] on button "Create task" at bounding box center [968, 405] width 100 height 32
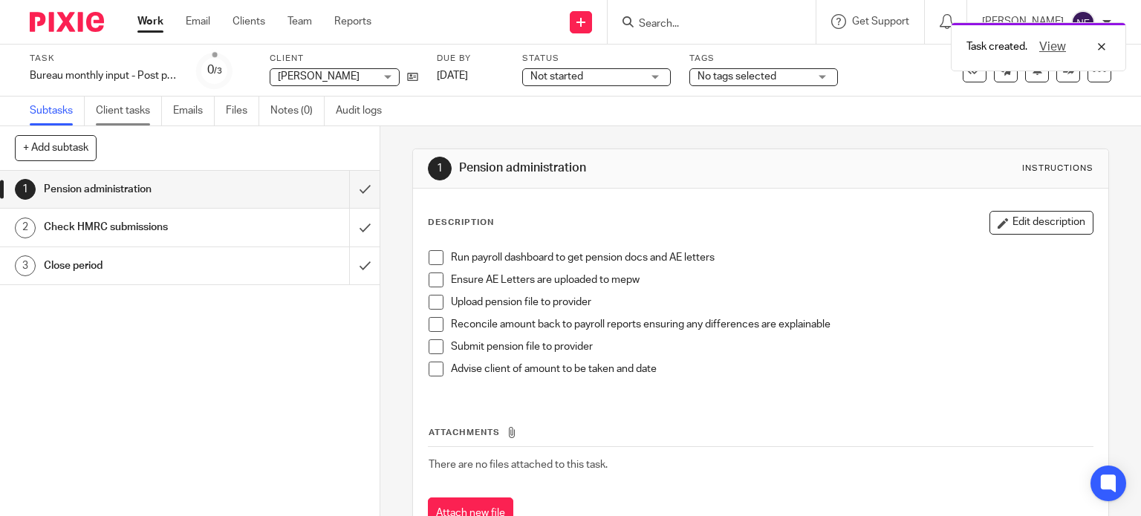
click at [134, 108] on link "Client tasks" at bounding box center [129, 111] width 66 height 29
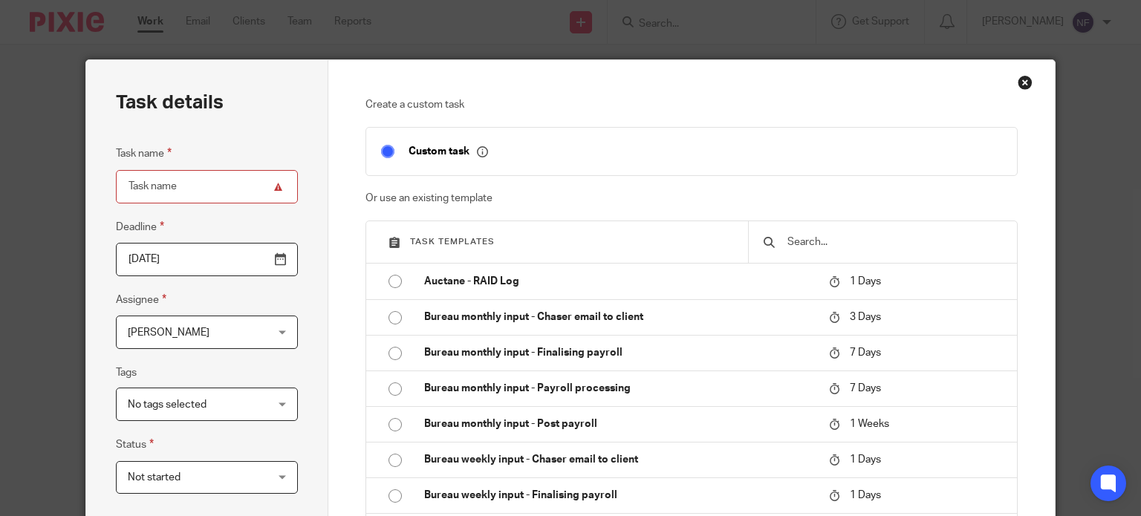
click at [1022, 81] on div "Close this dialog window" at bounding box center [1025, 82] width 15 height 15
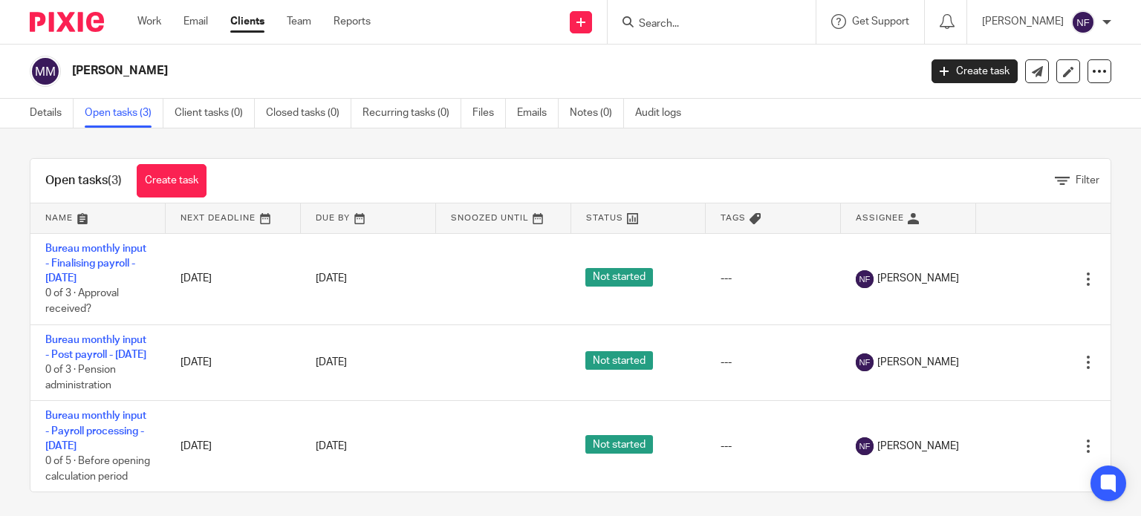
click at [724, 23] on input "Search" at bounding box center [704, 24] width 134 height 13
type input "maria"
click button "submit" at bounding box center [0, 0] width 0 height 0
click at [727, 51] on link at bounding box center [733, 58] width 198 height 22
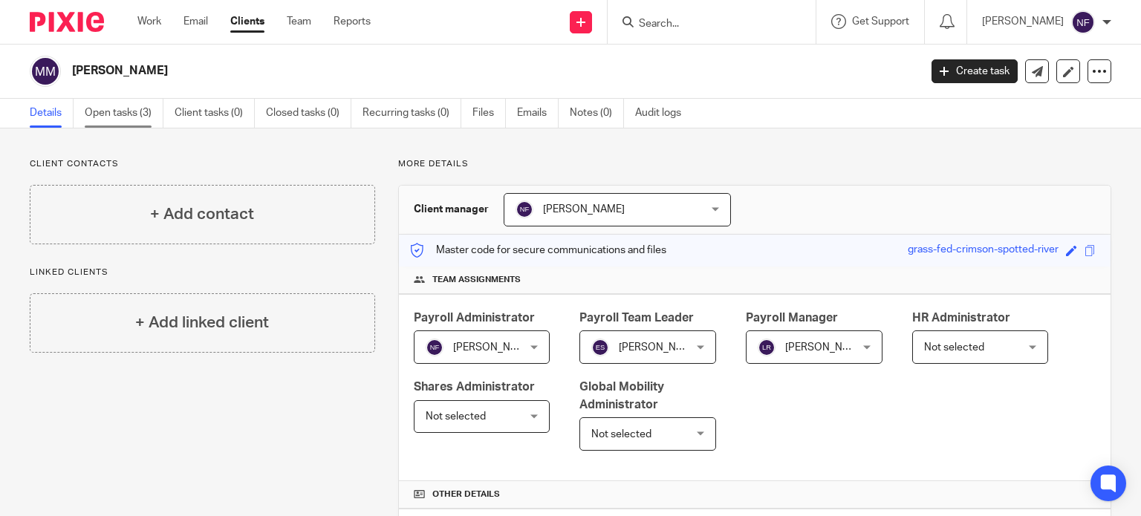
click at [159, 114] on link "Open tasks (3)" at bounding box center [124, 113] width 79 height 29
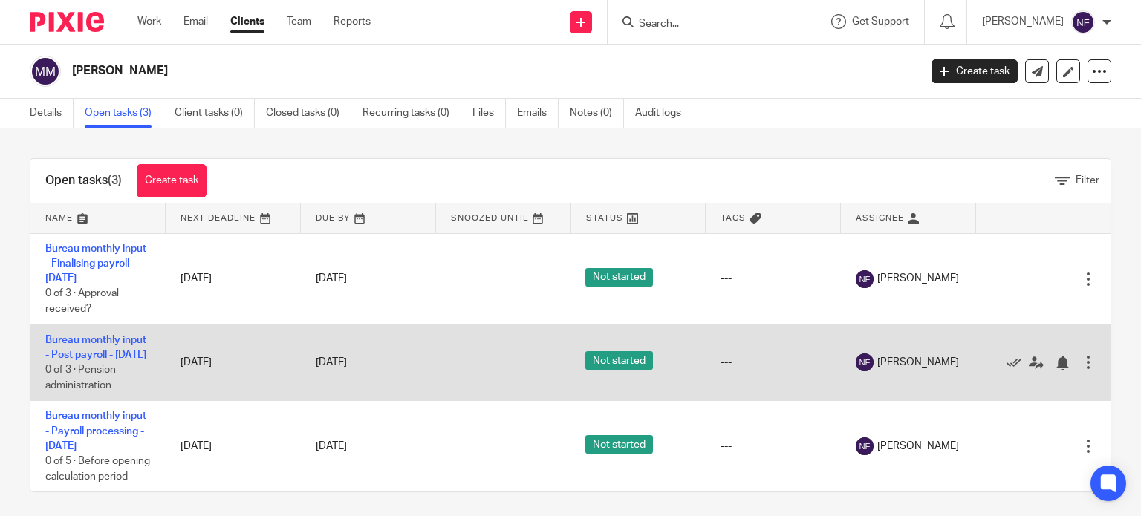
scroll to position [38, 0]
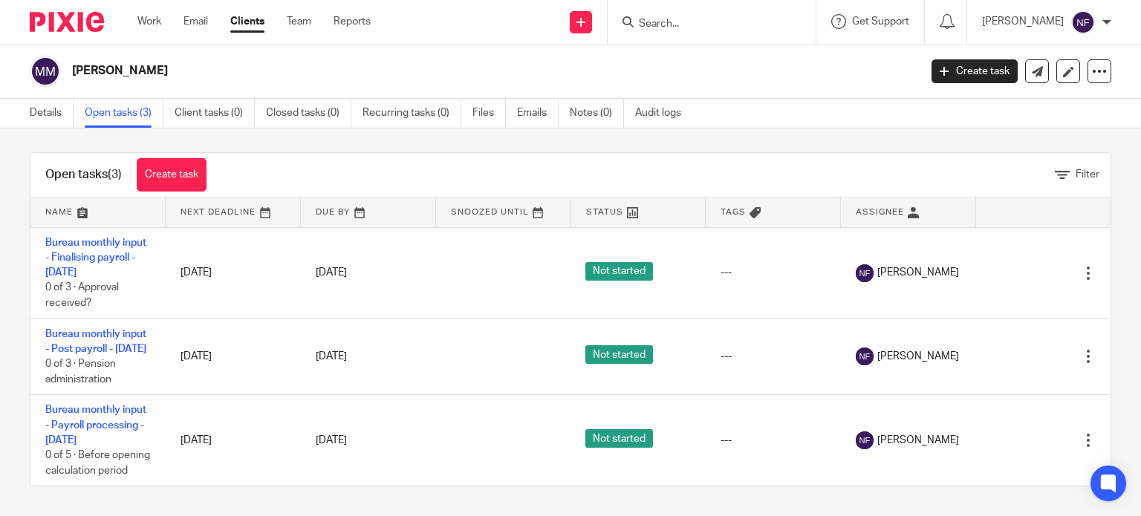
click at [758, 20] on input "Search" at bounding box center [704, 24] width 134 height 13
click at [242, 26] on link "Clients" at bounding box center [247, 21] width 34 height 15
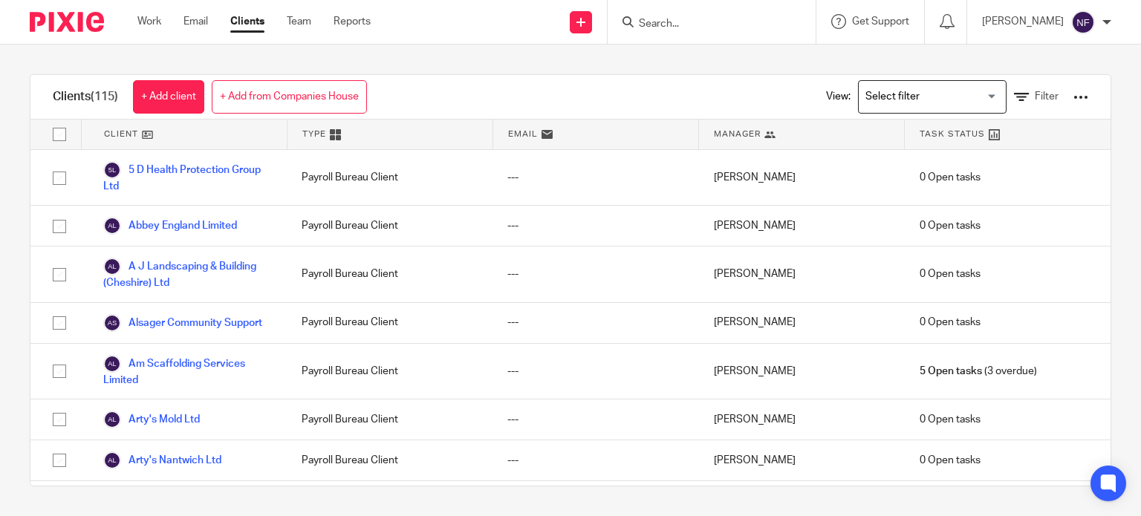
click at [726, 132] on span "Manager" at bounding box center [737, 134] width 47 height 13
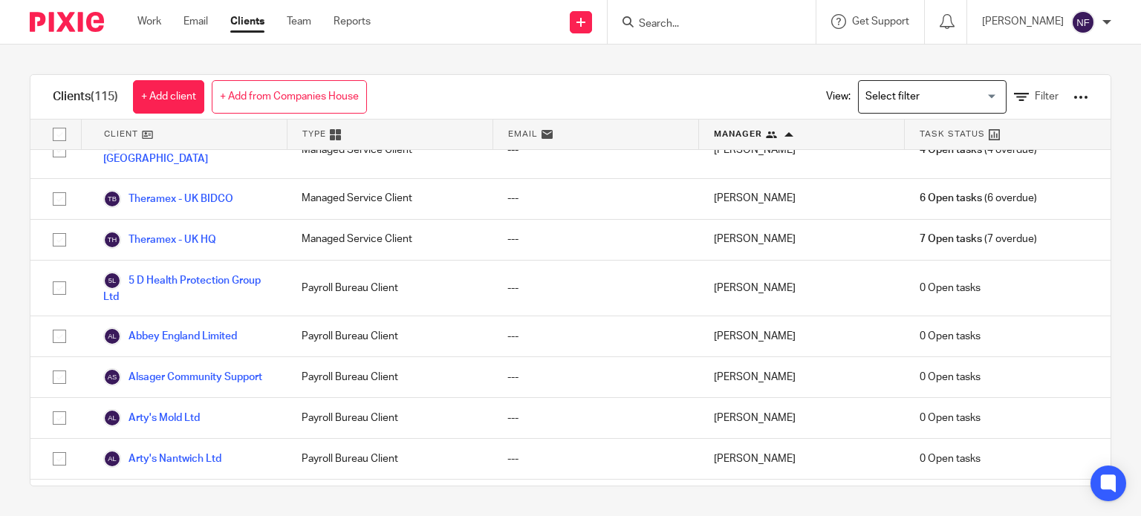
scroll to position [3269, 0]
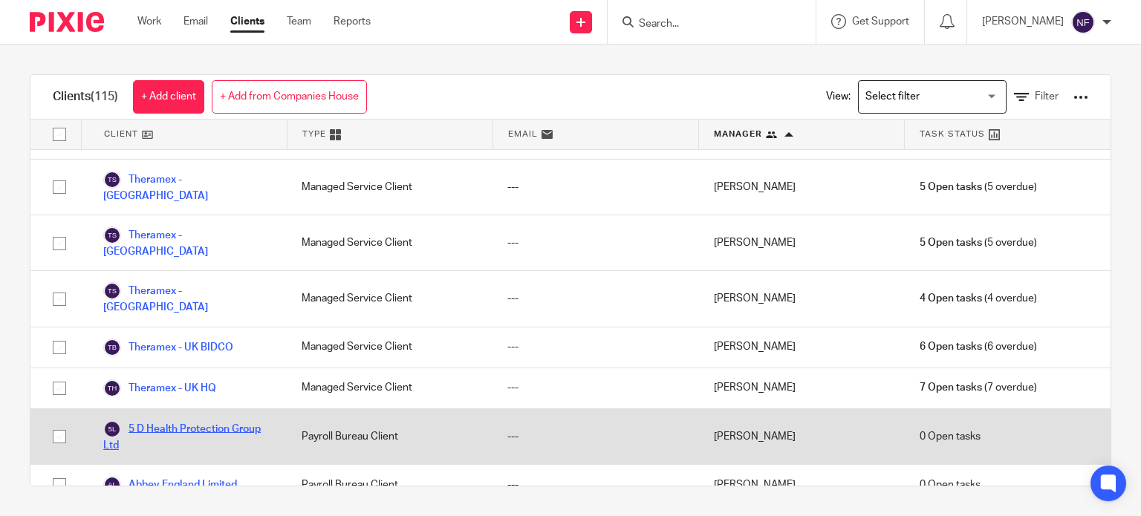
click at [240, 421] on link "5 D Health Protection Group Ltd" at bounding box center [187, 437] width 169 height 33
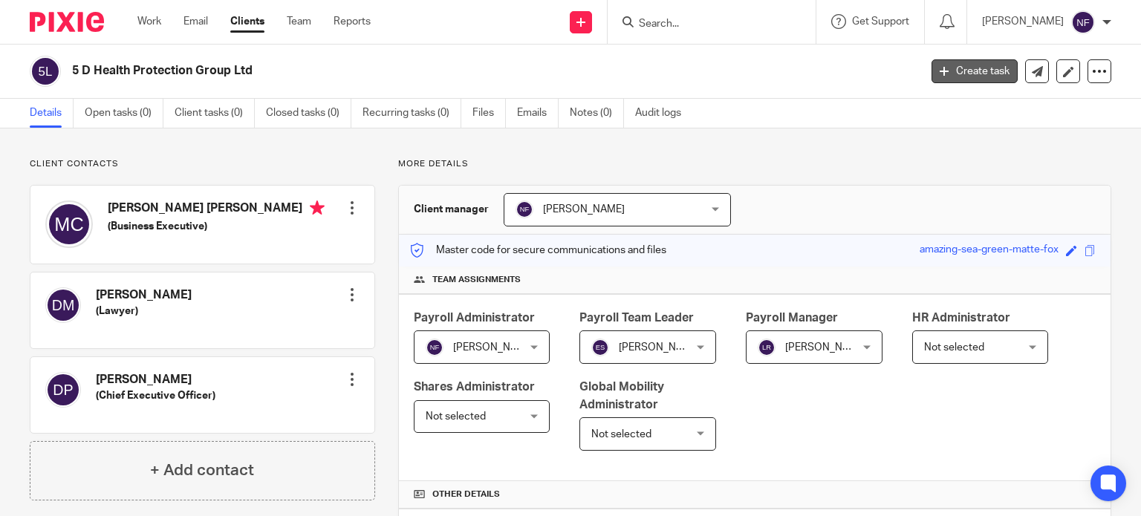
click at [983, 63] on link "Create task" at bounding box center [975, 71] width 86 height 24
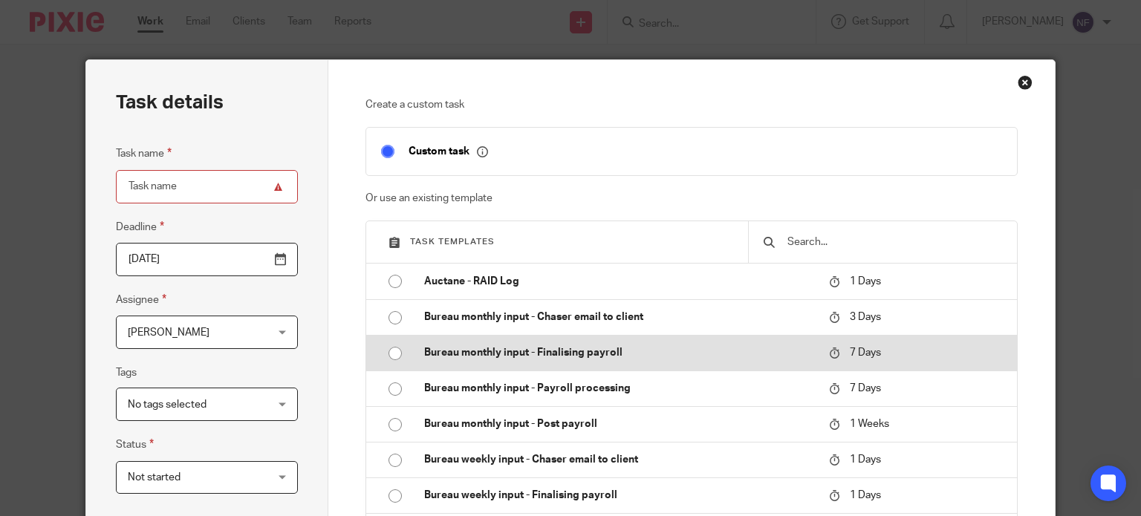
click at [388, 353] on input "radio" at bounding box center [395, 354] width 28 height 28
type input "[DATE]"
type input "Bureau monthly input - Finalising payroll - [DATE]"
checkbox input "false"
radio input "false"
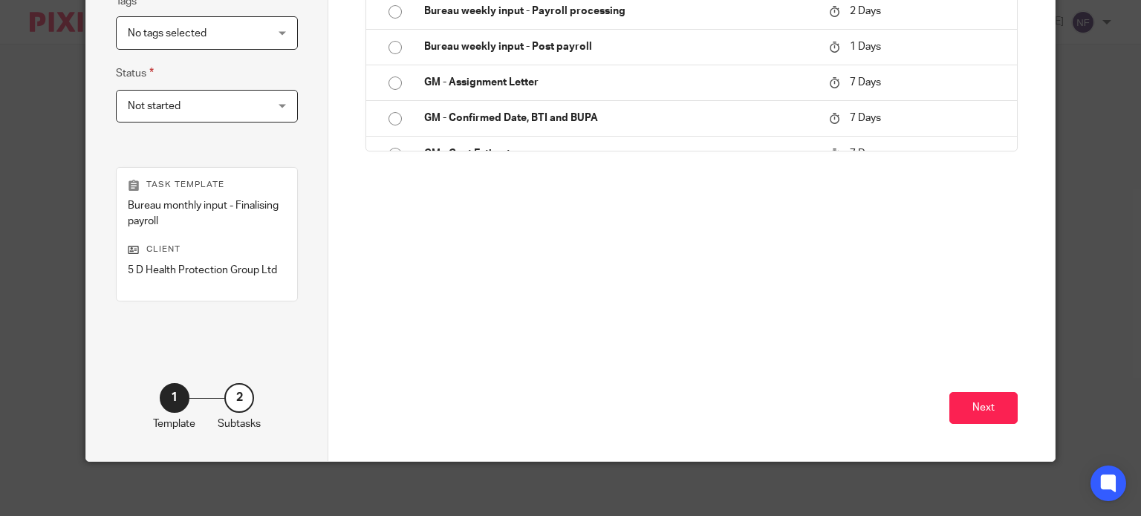
scroll to position [375, 0]
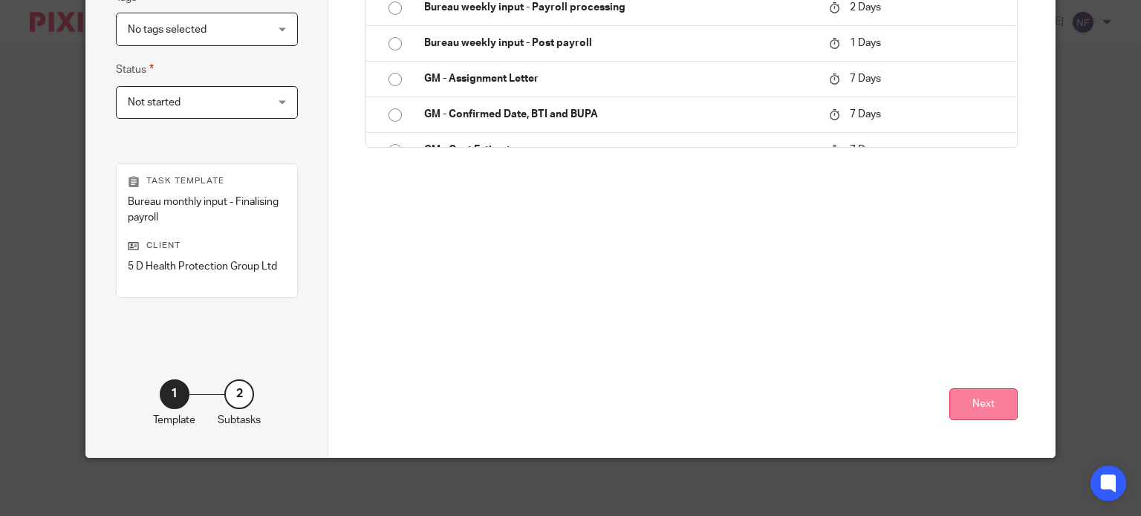
click at [967, 400] on button "Next" at bounding box center [984, 405] width 68 height 32
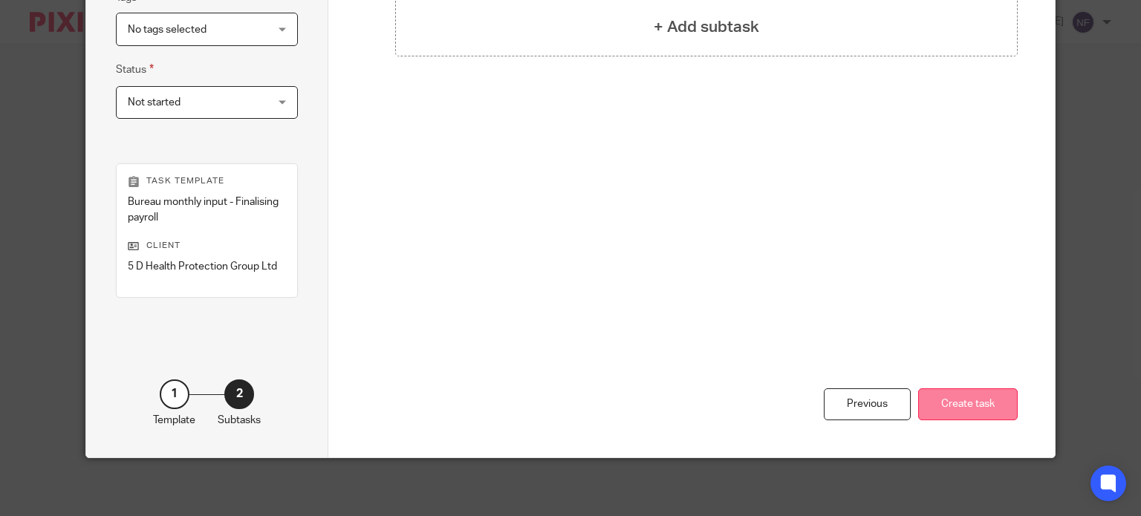
click at [945, 406] on button "Create task" at bounding box center [968, 405] width 100 height 32
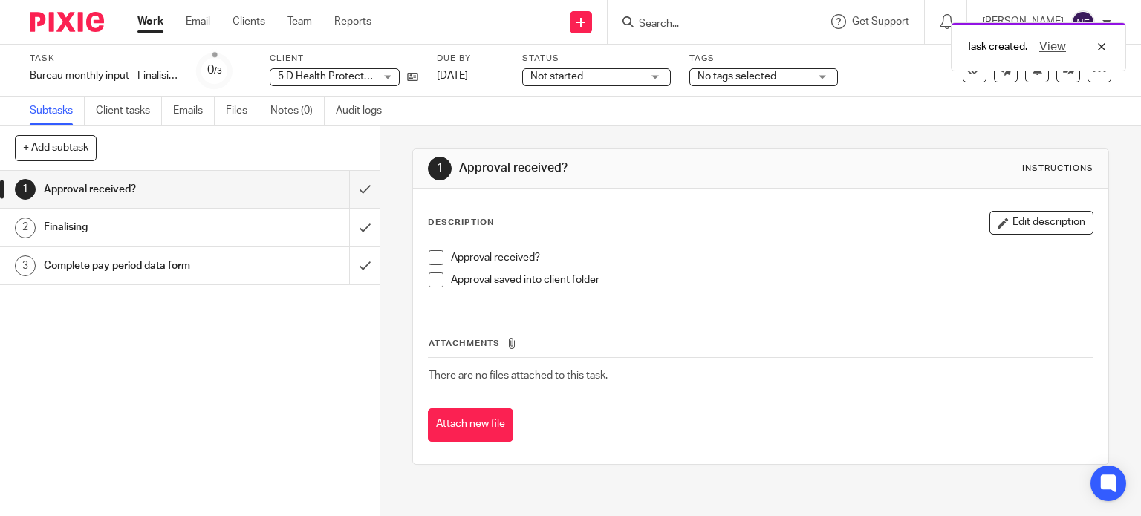
click at [59, 115] on link "Subtasks" at bounding box center [57, 111] width 55 height 29
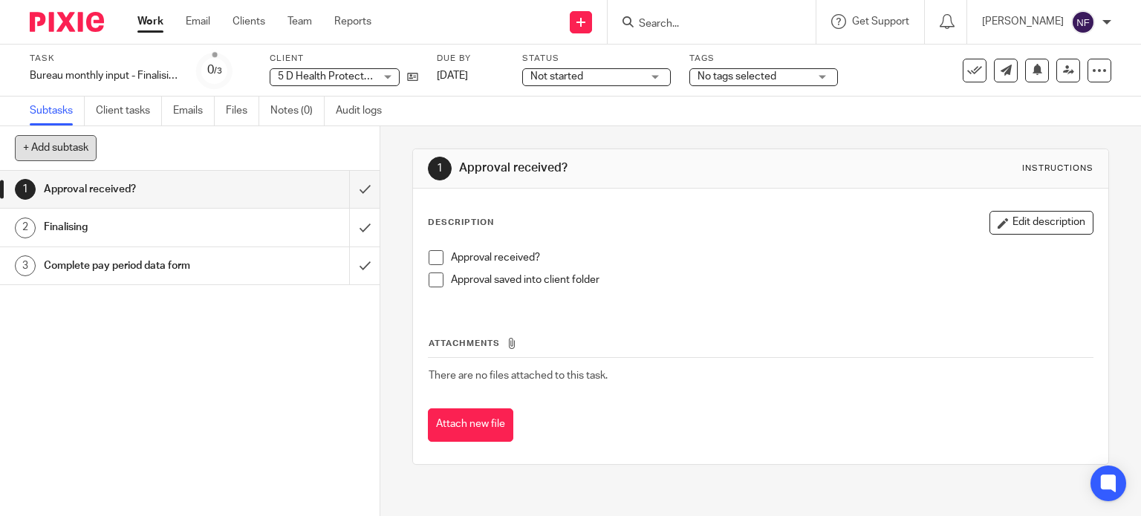
click at [76, 151] on button "+ Add subtask" at bounding box center [56, 147] width 82 height 25
click at [334, 145] on p "+ Add" at bounding box center [343, 148] width 43 height 25
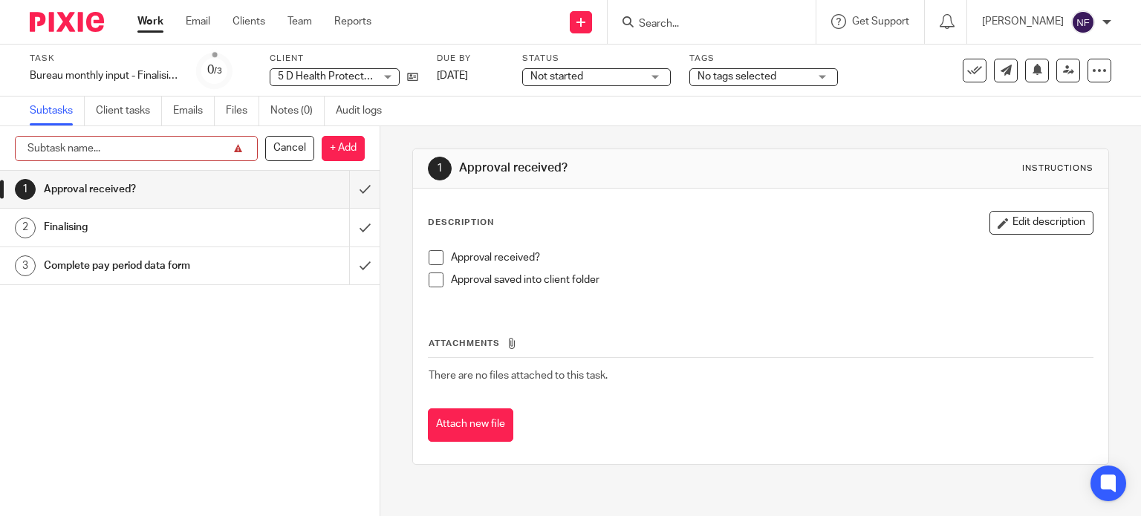
click at [202, 142] on input "text" at bounding box center [136, 148] width 243 height 25
type input "s"
click at [751, 18] on input "Search" at bounding box center [704, 24] width 134 height 13
click at [743, 25] on input "Search" at bounding box center [704, 24] width 134 height 13
type input "5"
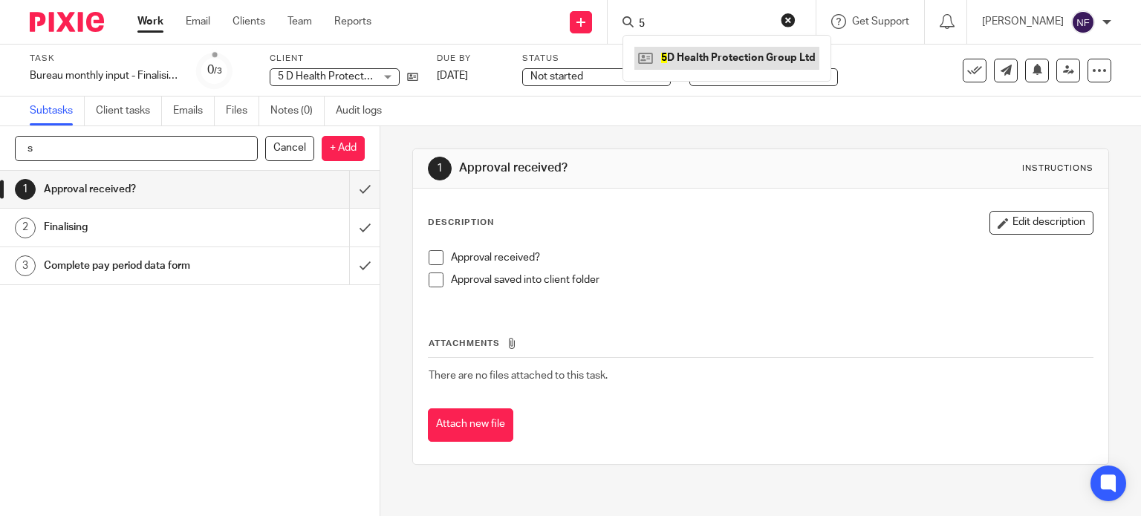
click at [819, 60] on link at bounding box center [726, 58] width 185 height 22
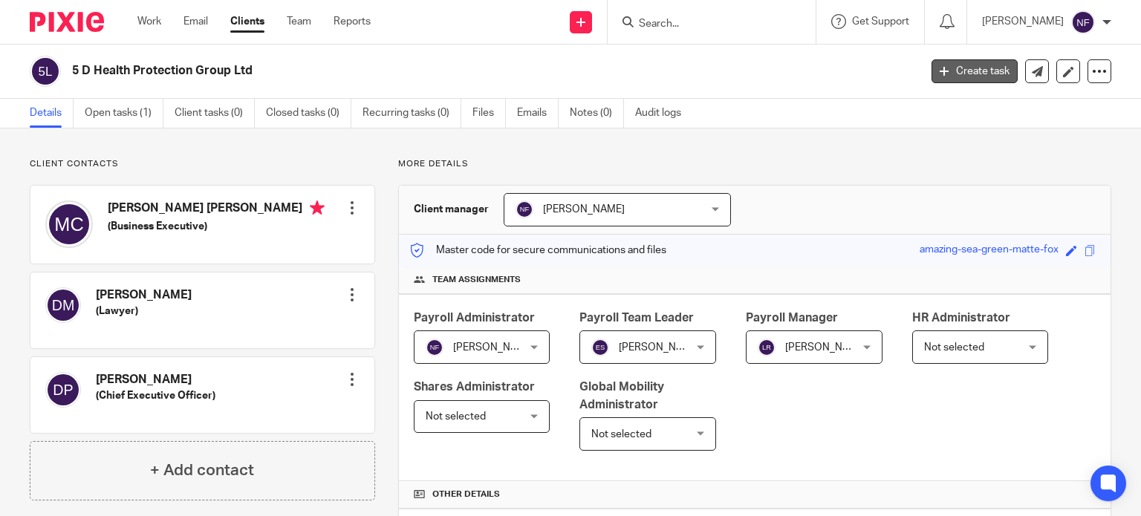
click at [976, 71] on link "Create task" at bounding box center [975, 71] width 86 height 24
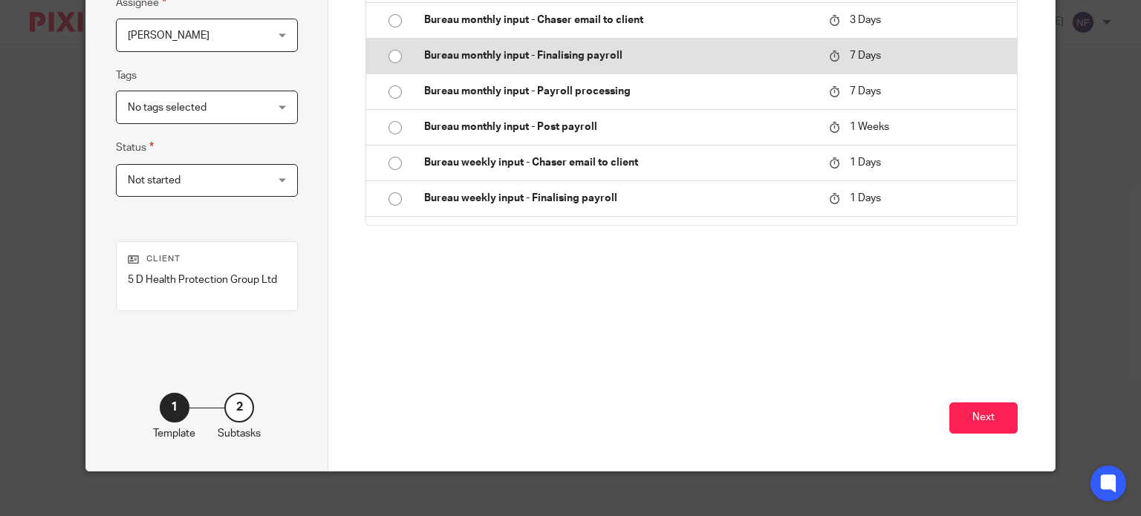
scroll to position [223, 0]
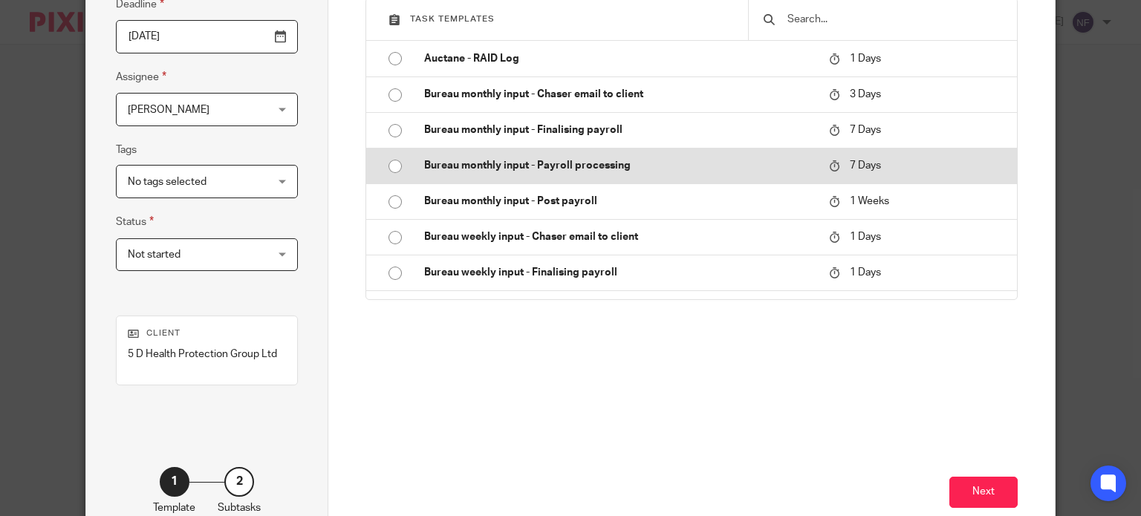
click at [388, 165] on input "radio" at bounding box center [395, 166] width 28 height 28
type input "2025-09-25"
type input "Bureau monthly input - Payroll processing - September 2025"
checkbox input "false"
radio input "false"
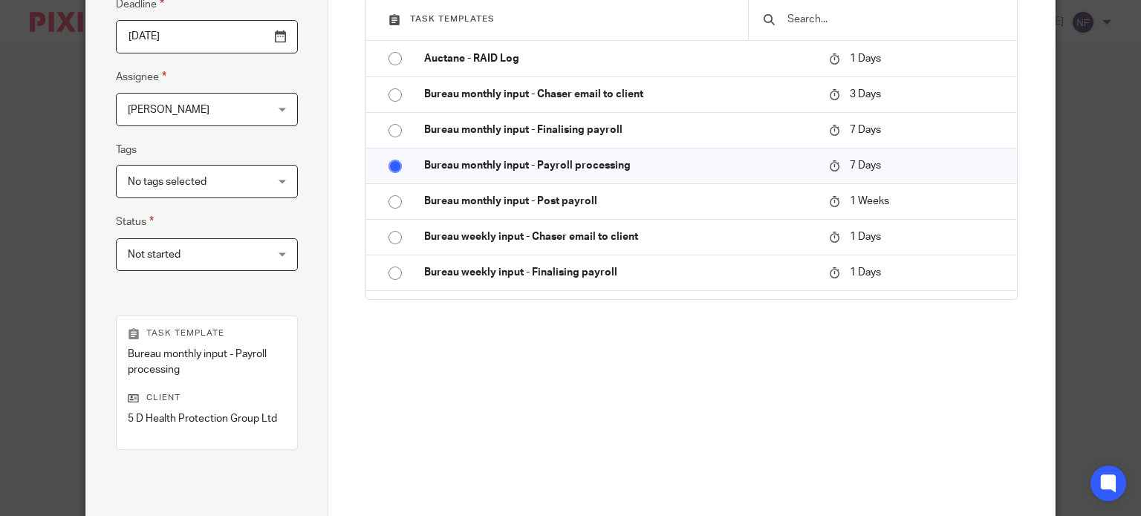
scroll to position [371, 0]
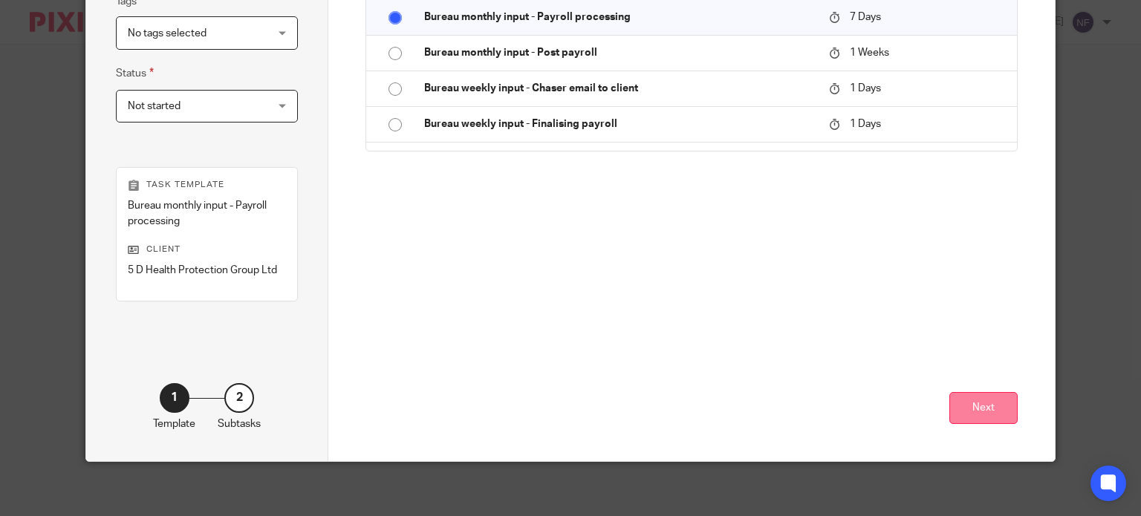
click at [973, 413] on button "Next" at bounding box center [984, 408] width 68 height 32
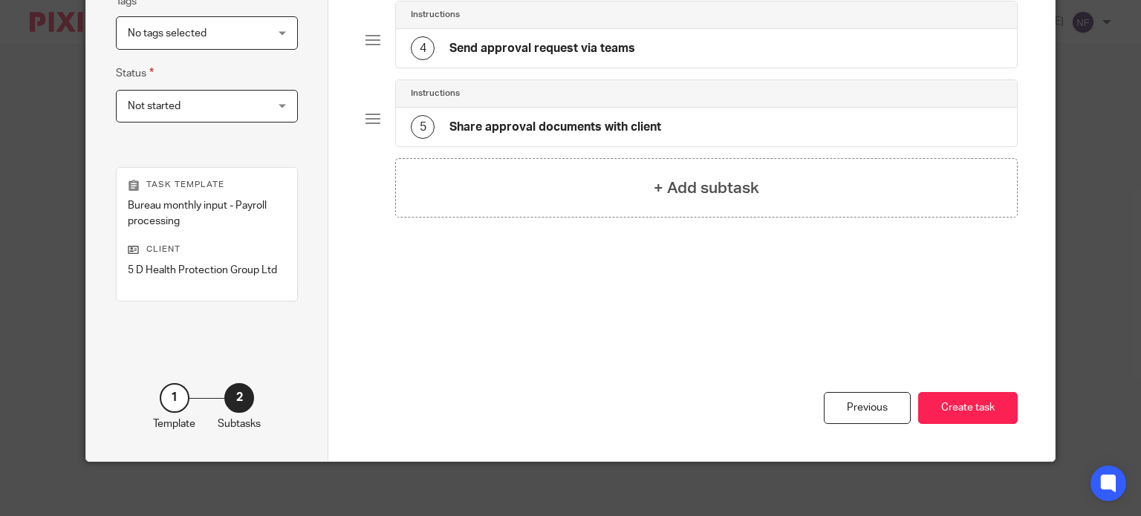
click at [973, 413] on button "Create task" at bounding box center [968, 408] width 100 height 32
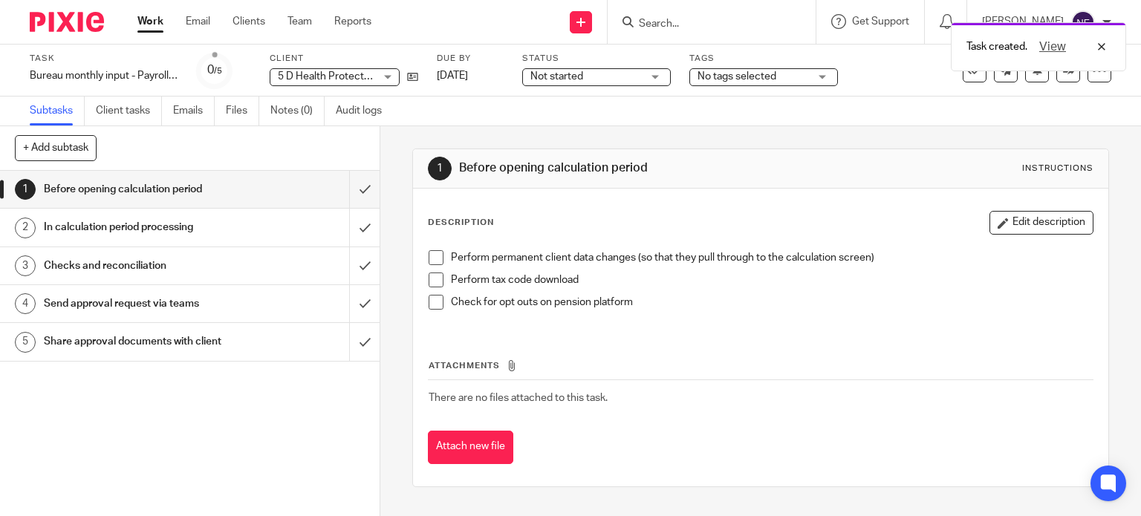
click at [704, 34] on div "Task created. View" at bounding box center [849, 43] width 556 height 56
click at [699, 23] on div "Task created. View" at bounding box center [849, 43] width 556 height 56
click at [670, 25] on div "Task created. View" at bounding box center [849, 43] width 556 height 56
click at [703, 21] on div "Task created. View" at bounding box center [849, 43] width 556 height 56
click at [675, 22] on div "Task created. View" at bounding box center [849, 43] width 556 height 56
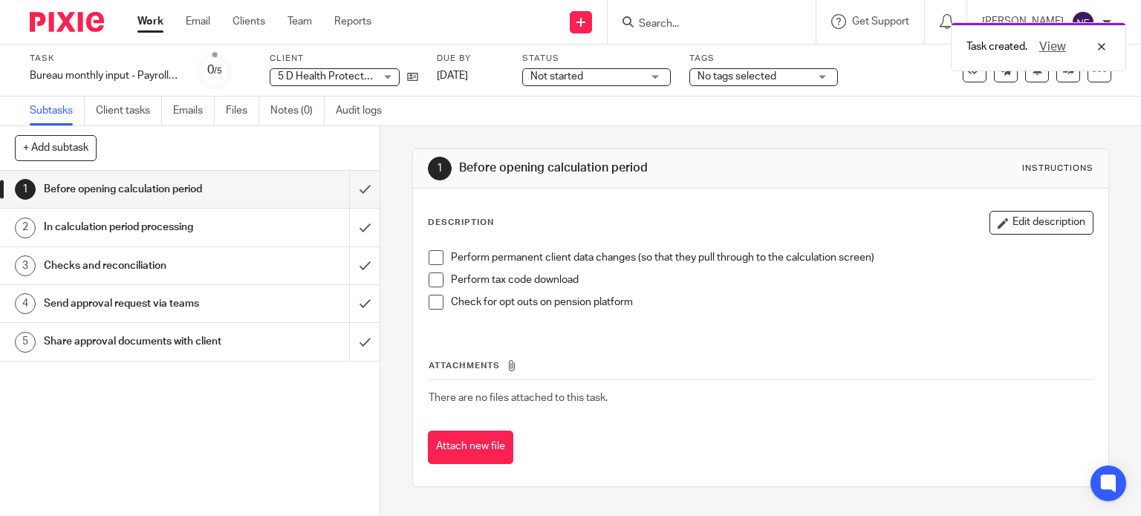
click at [658, 21] on div "Task created. View" at bounding box center [849, 43] width 556 height 56
click at [689, 13] on form at bounding box center [716, 22] width 158 height 19
click at [687, 18] on input "Search" at bounding box center [704, 24] width 134 height 13
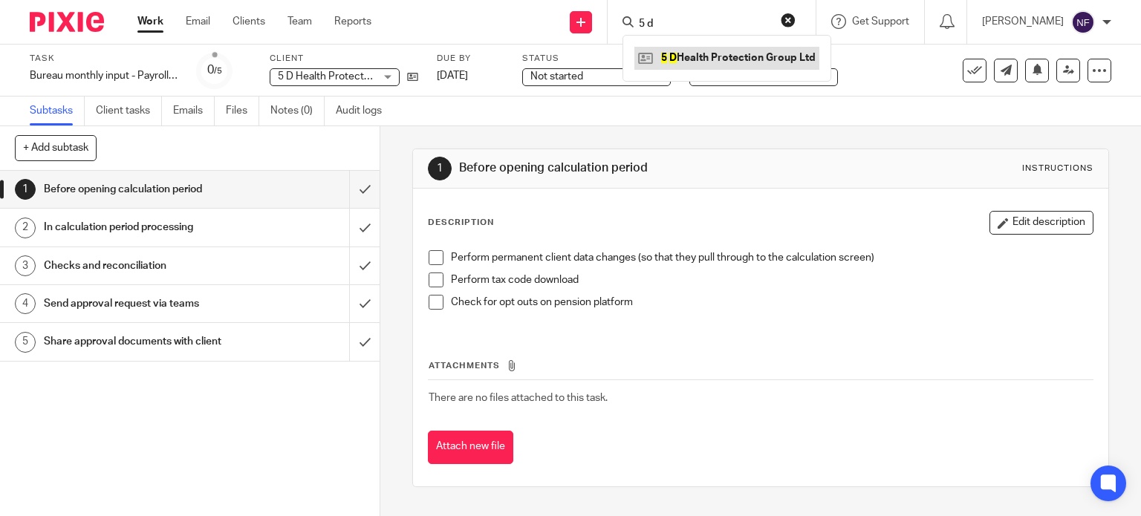
type input "5 d"
click at [759, 56] on link at bounding box center [726, 58] width 185 height 22
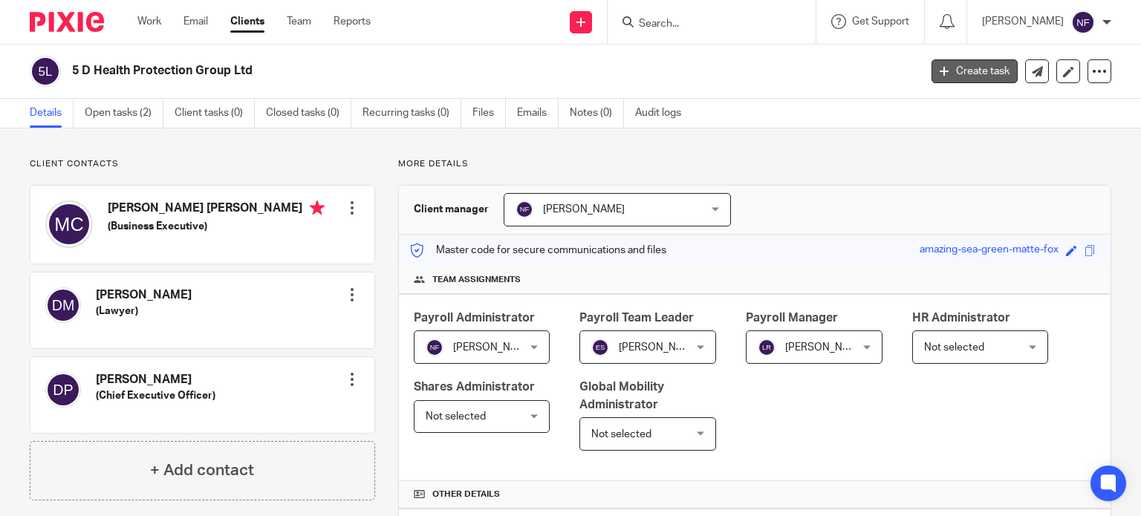
click at [979, 79] on link "Create task" at bounding box center [975, 71] width 86 height 24
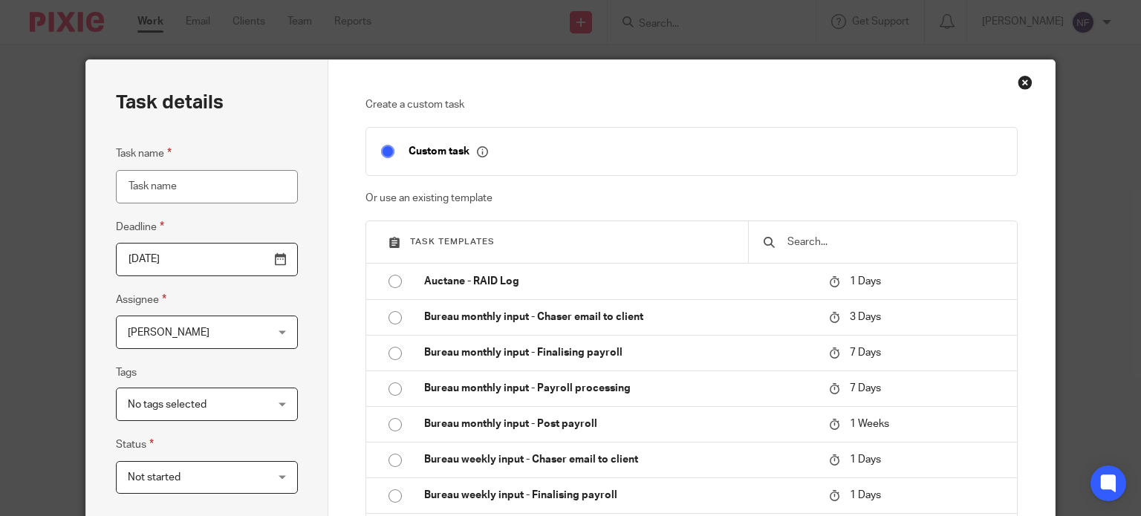
scroll to position [223, 0]
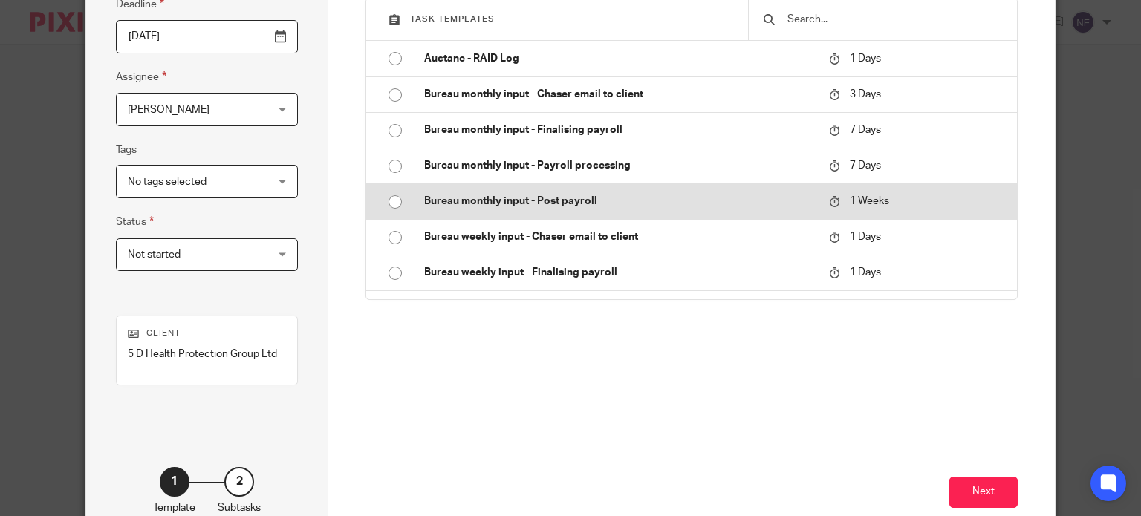
click at [383, 205] on input "radio" at bounding box center [395, 202] width 28 height 28
type input "2025-09-25"
type input "Bureau monthly input - Post payroll - [DATE]"
checkbox input "false"
radio input "false"
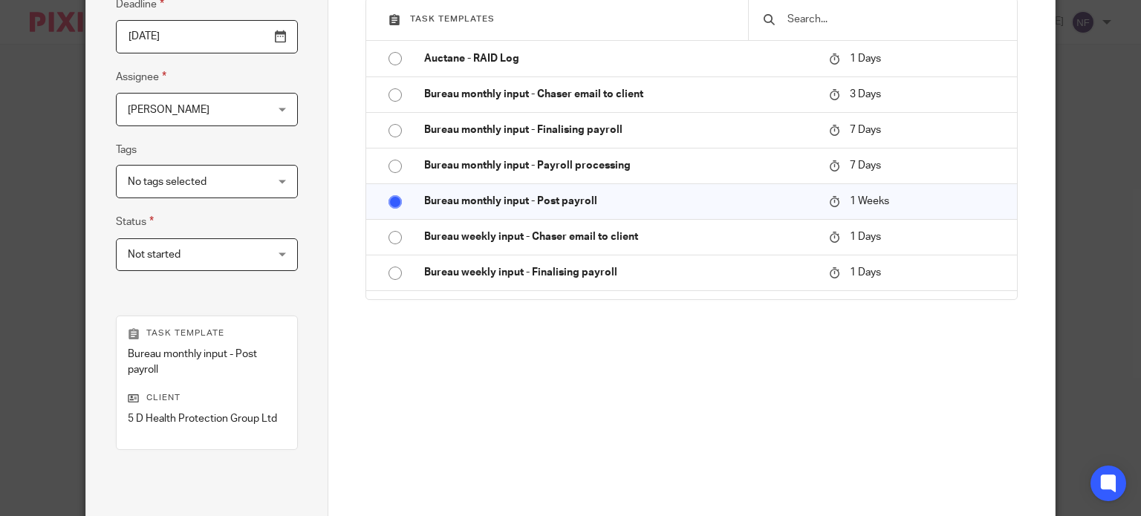
scroll to position [375, 0]
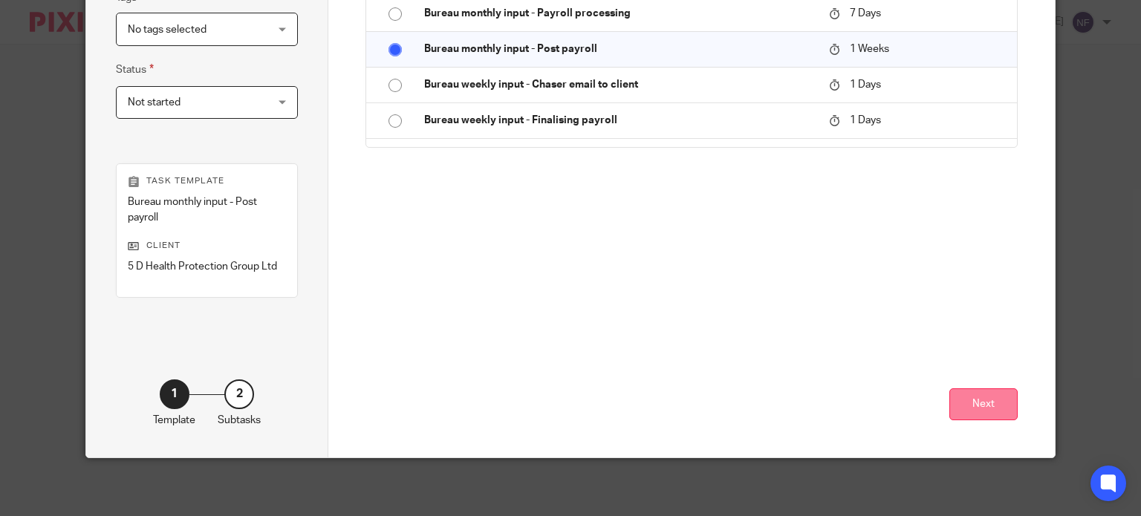
click at [972, 394] on button "Next" at bounding box center [984, 405] width 68 height 32
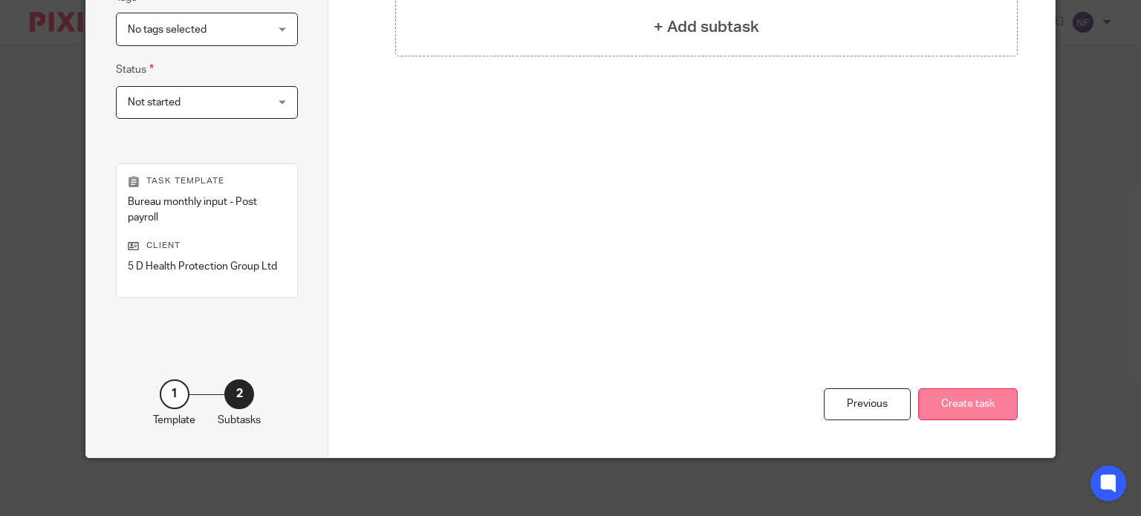
click at [973, 394] on button "Create task" at bounding box center [968, 405] width 100 height 32
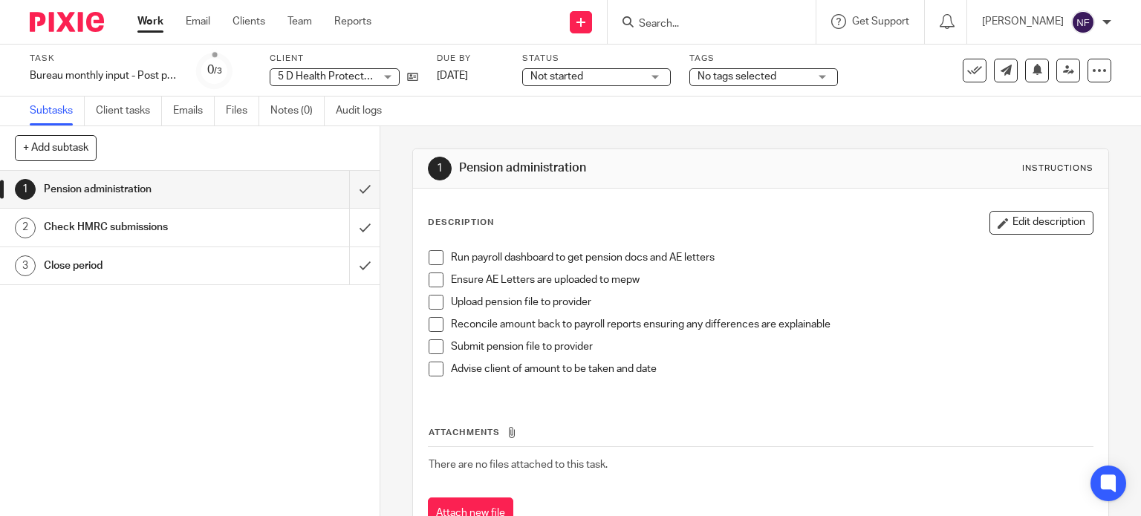
click at [746, 34] on div at bounding box center [712, 22] width 208 height 44
click at [690, 12] on div at bounding box center [712, 22] width 208 height 44
click at [689, 19] on input "Search" at bounding box center [704, 24] width 134 height 13
click at [248, 12] on div "Work Email Clients Team Reports Work Email Clients Team Reports Settings" at bounding box center [258, 22] width 271 height 44
click at [262, 29] on link "Clients" at bounding box center [249, 21] width 33 height 15
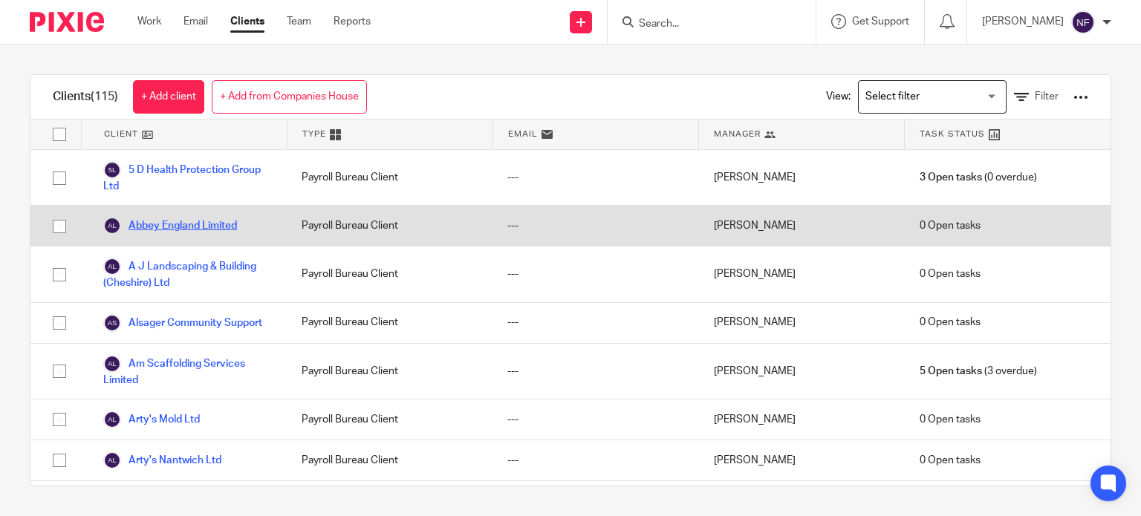
click at [201, 226] on link "Abbey England Limited" at bounding box center [170, 226] width 134 height 18
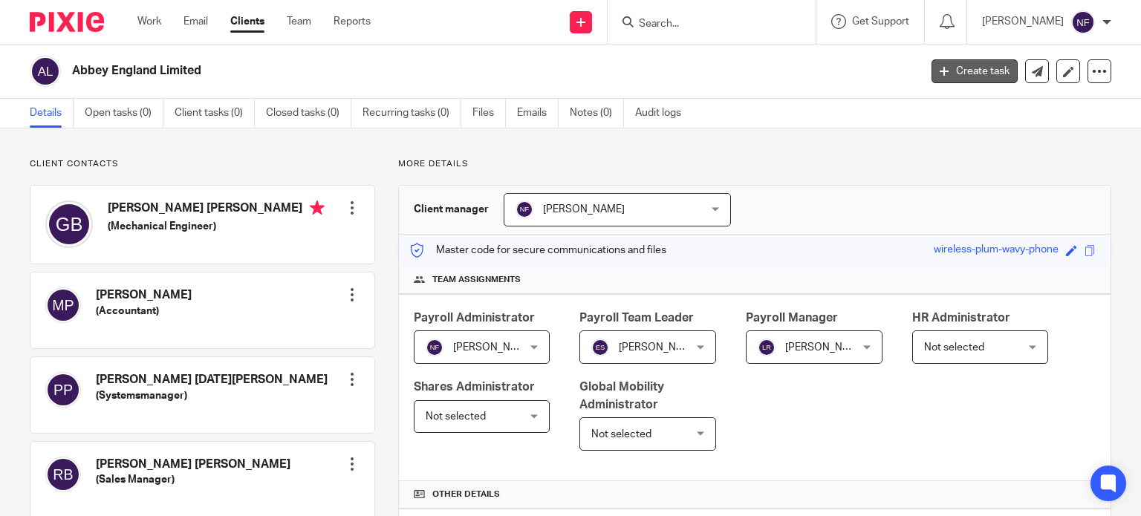
click at [987, 71] on link "Create task" at bounding box center [975, 71] width 86 height 24
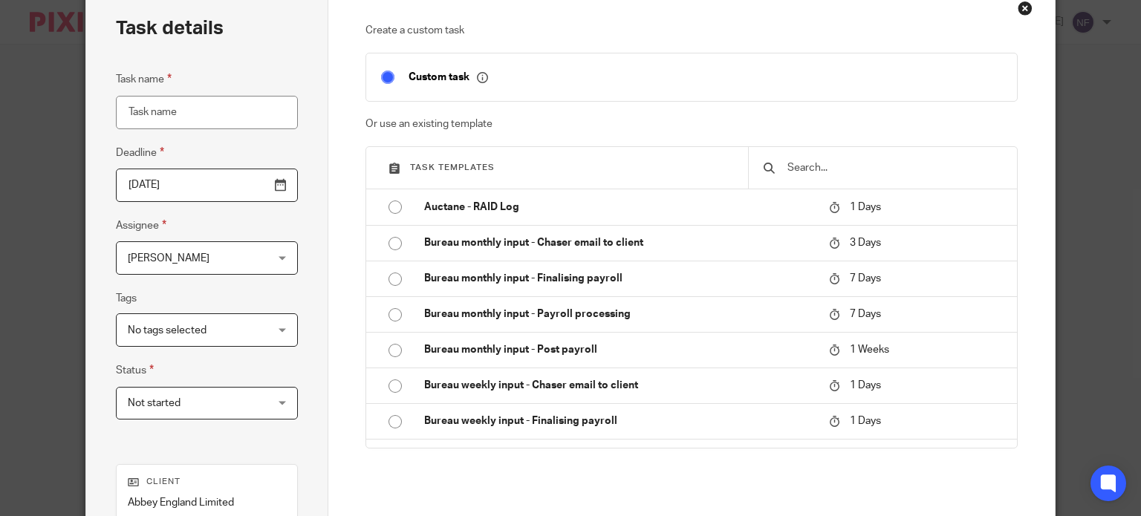
scroll to position [149, 0]
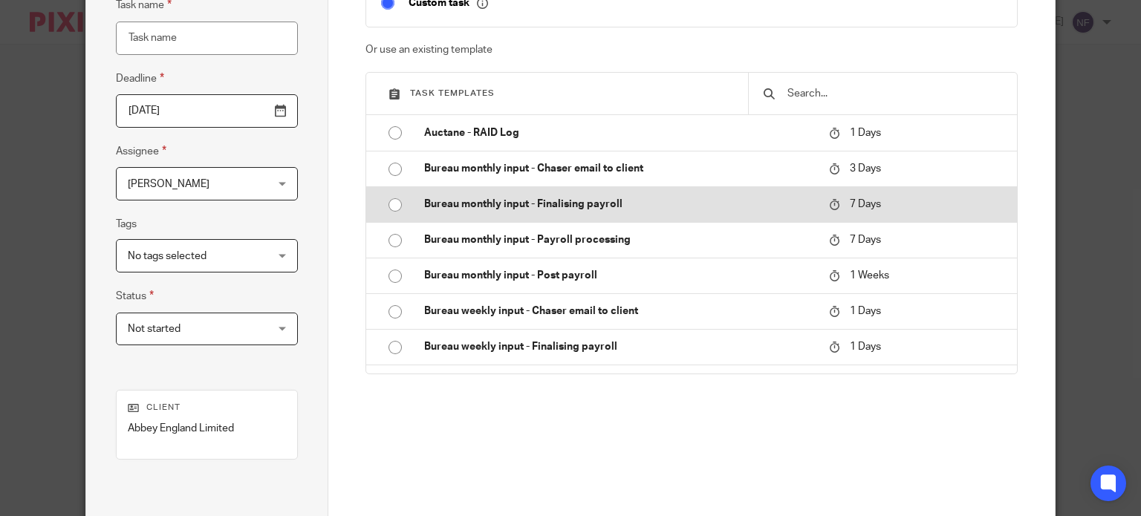
click at [385, 207] on input "radio" at bounding box center [395, 205] width 28 height 28
type input "2025-09-25"
type input "Bureau monthly input - Finalising payroll - September 2025"
checkbox input "false"
radio input "false"
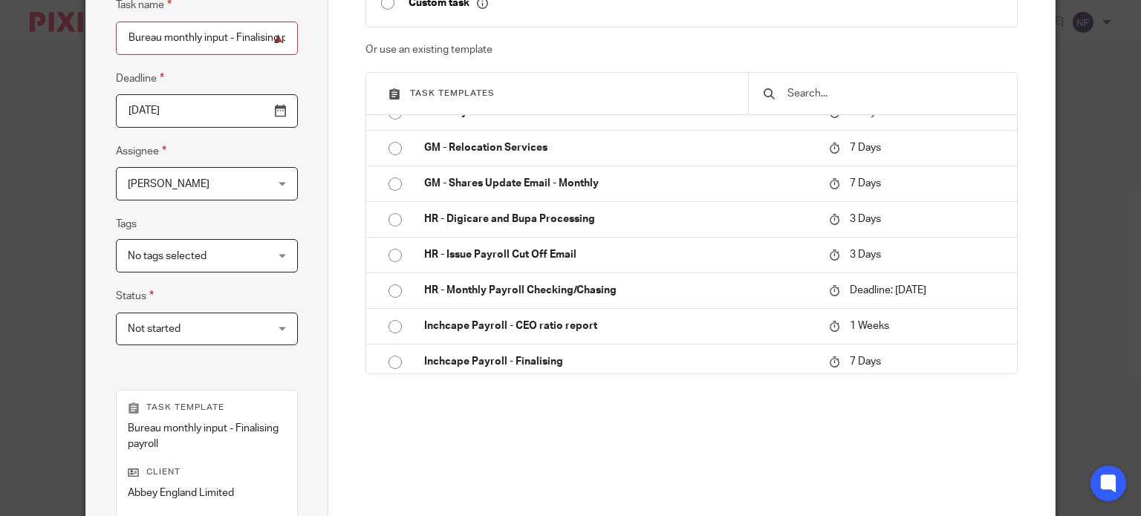
scroll to position [375, 0]
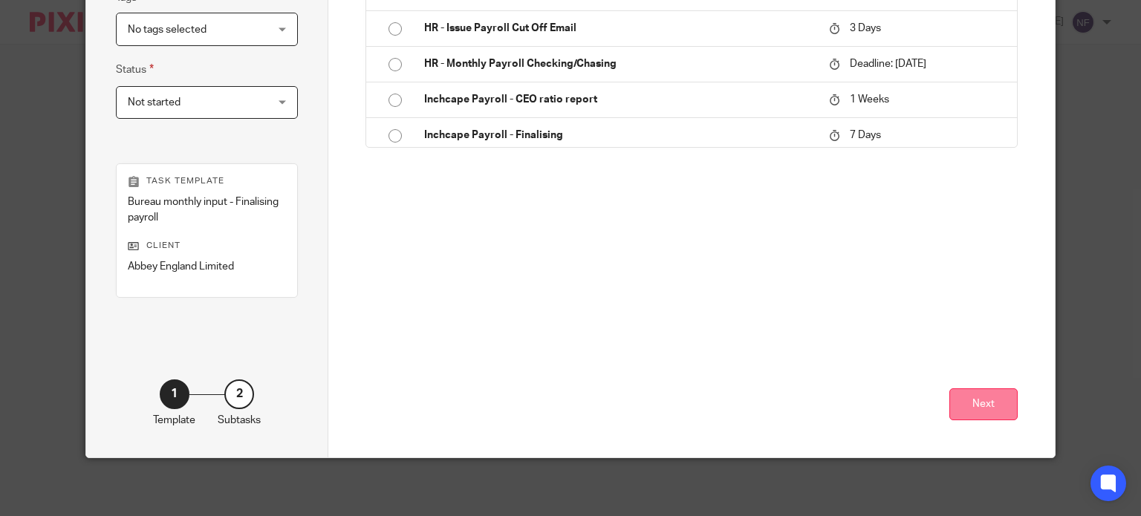
click at [993, 412] on button "Next" at bounding box center [984, 405] width 68 height 32
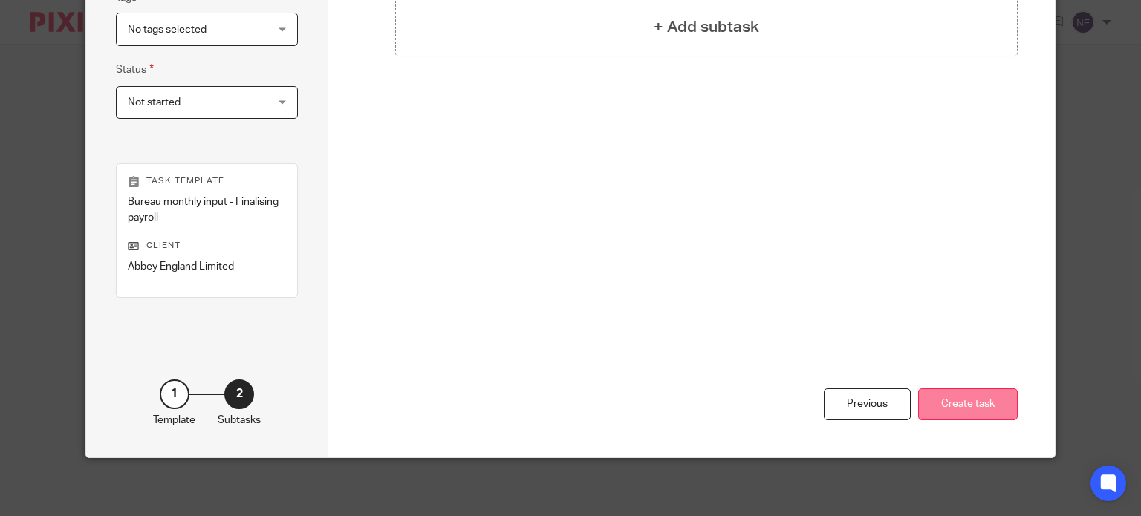
click at [976, 403] on button "Create task" at bounding box center [968, 405] width 100 height 32
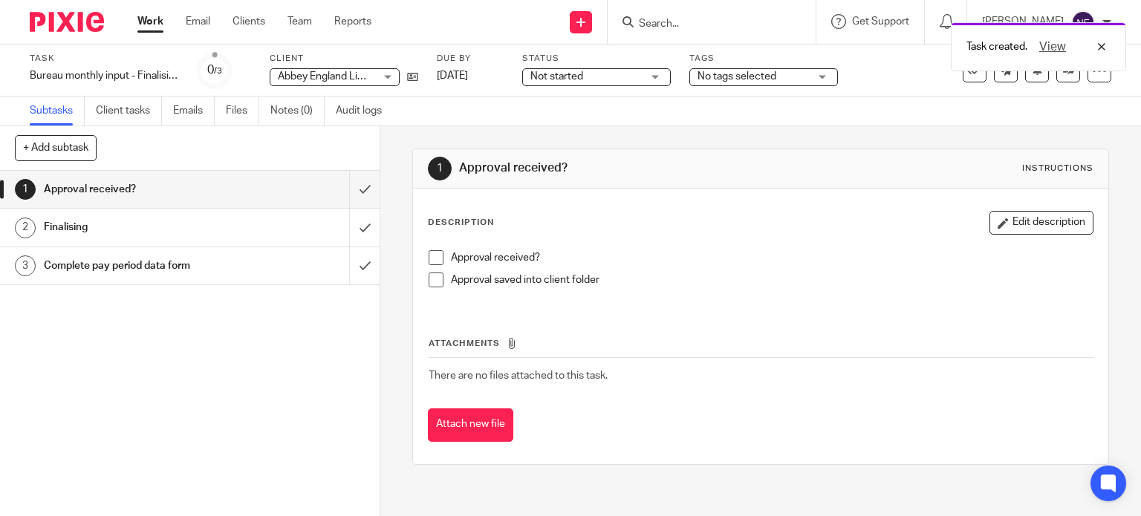
click at [713, 24] on div "Task created. View" at bounding box center [849, 43] width 556 height 56
click at [692, 20] on div "Task created. View" at bounding box center [849, 43] width 556 height 56
click at [250, 22] on link "Clients" at bounding box center [249, 21] width 33 height 15
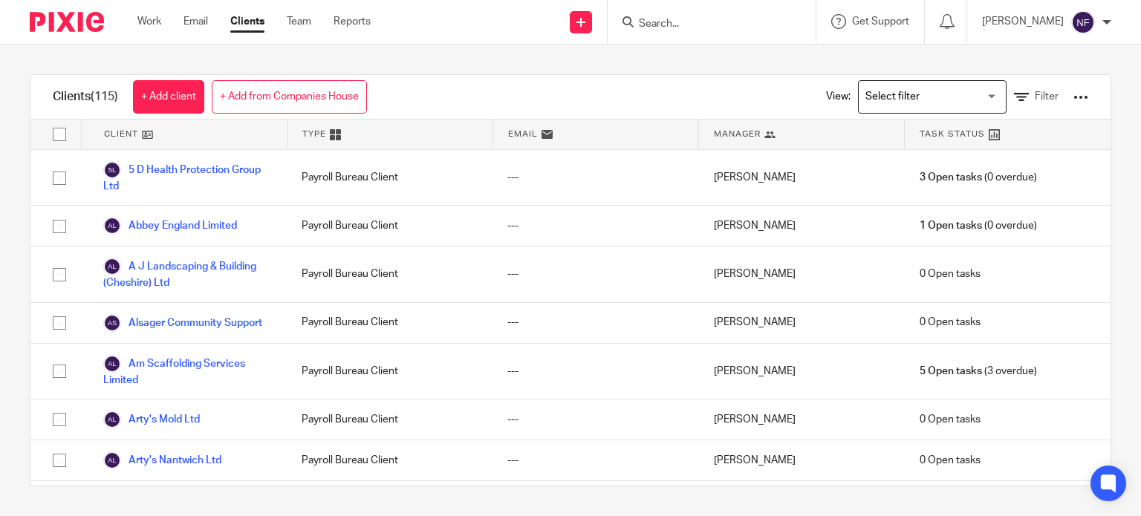
click at [684, 23] on input "Search" at bounding box center [704, 24] width 134 height 13
type input "abb"
click at [712, 53] on link at bounding box center [726, 58] width 184 height 22
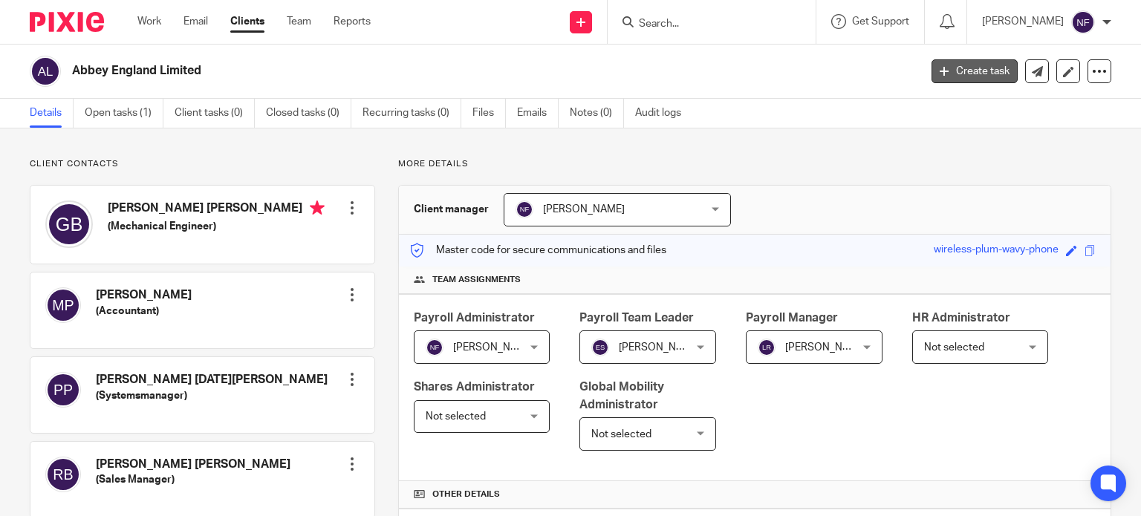
click at [958, 76] on link "Create task" at bounding box center [975, 71] width 86 height 24
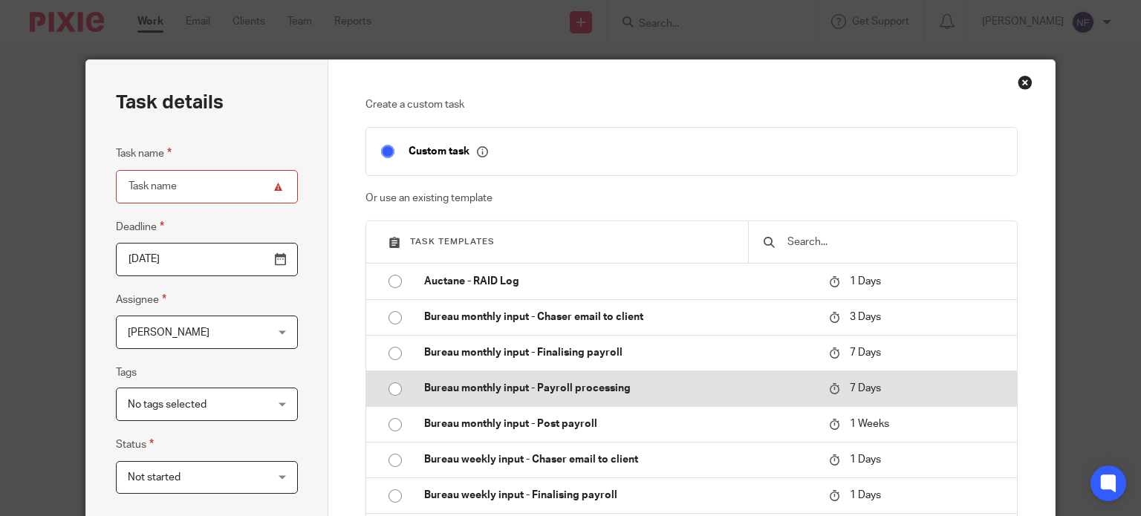
click at [386, 385] on input "radio" at bounding box center [395, 389] width 28 height 28
type input "[DATE]"
type input "Bureau monthly input - Payroll processing - [DATE]"
checkbox input "false"
radio input "false"
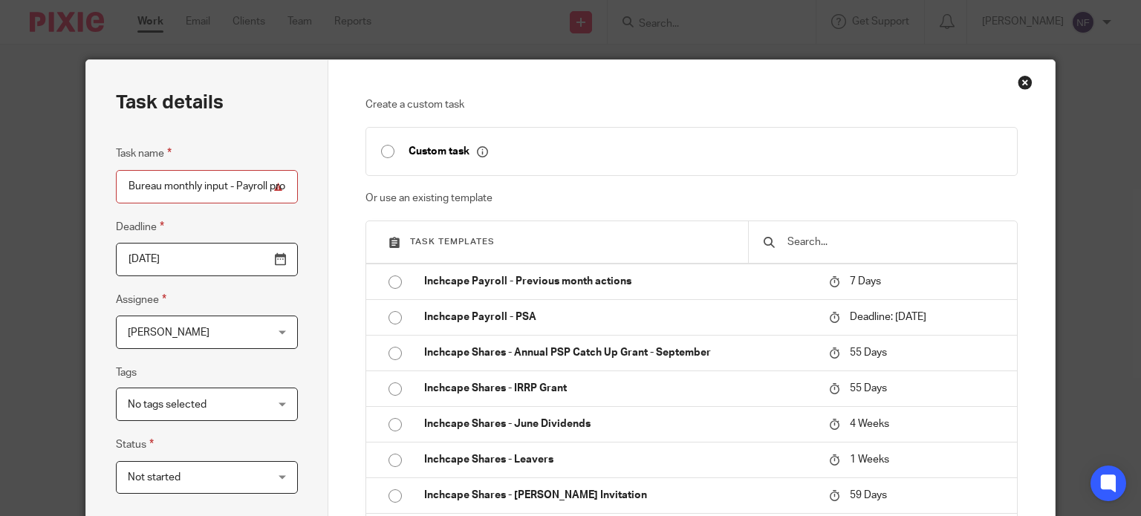
scroll to position [371, 0]
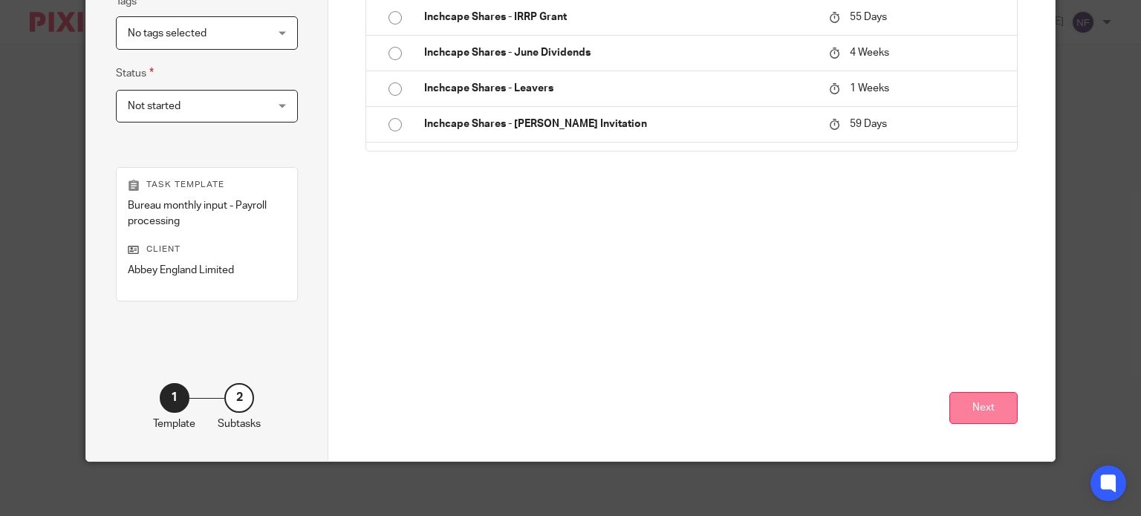
click at [1007, 406] on button "Next" at bounding box center [984, 408] width 68 height 32
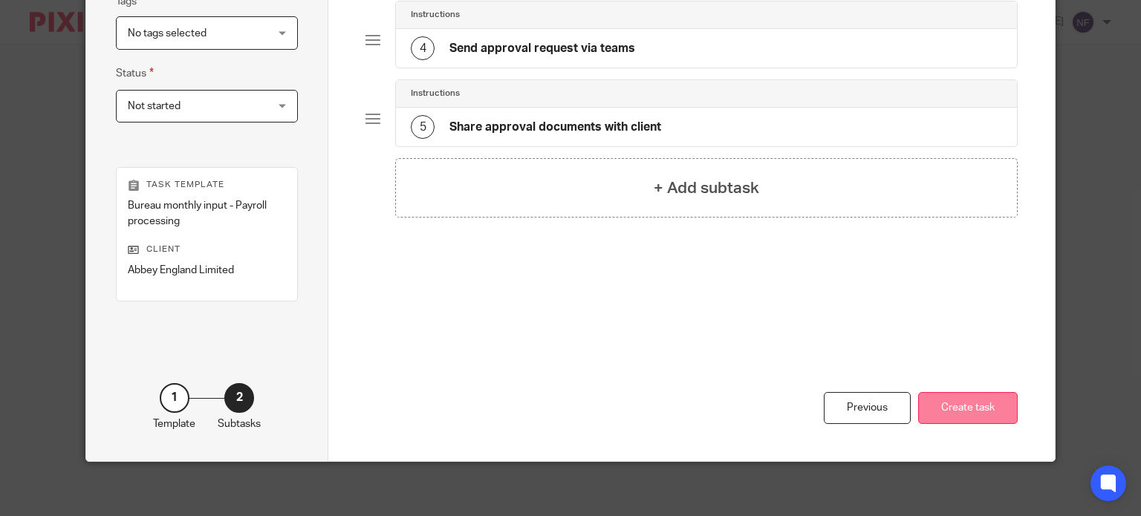
click at [982, 412] on button "Create task" at bounding box center [968, 408] width 100 height 32
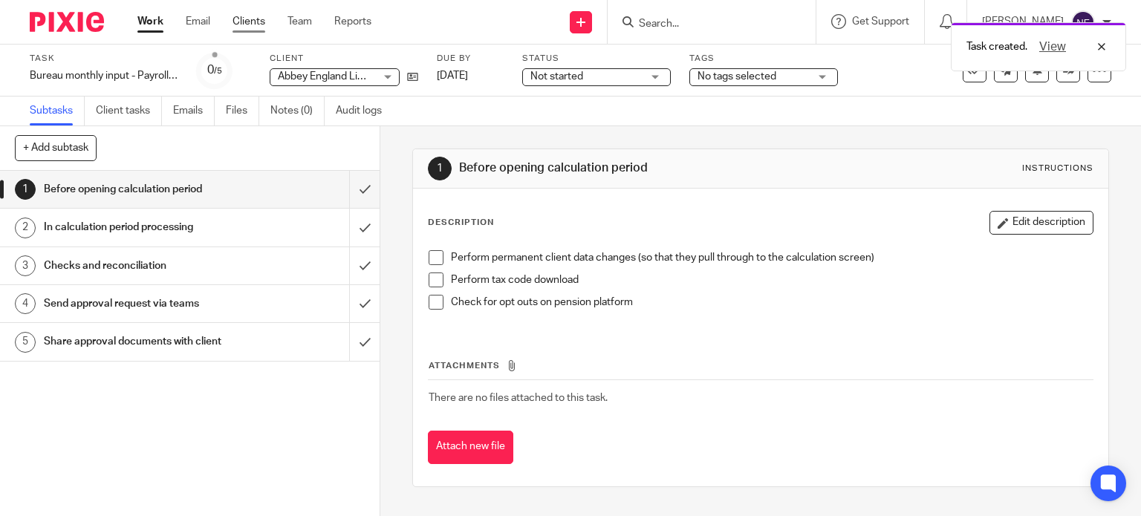
click at [259, 23] on link "Clients" at bounding box center [249, 21] width 33 height 15
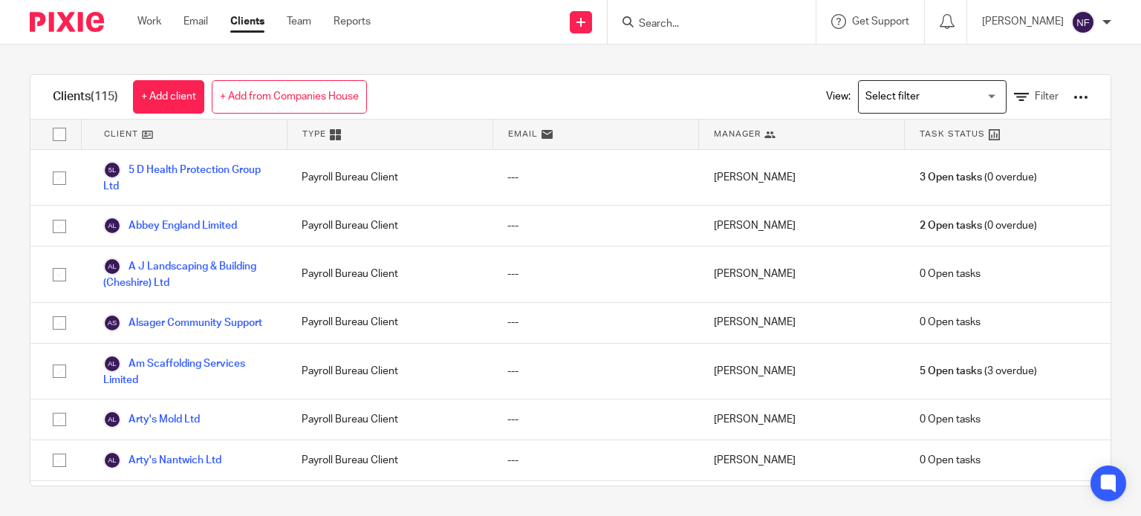
click at [712, 19] on input "Search" at bounding box center [704, 24] width 134 height 13
type input "abb"
click at [719, 50] on link at bounding box center [726, 58] width 184 height 22
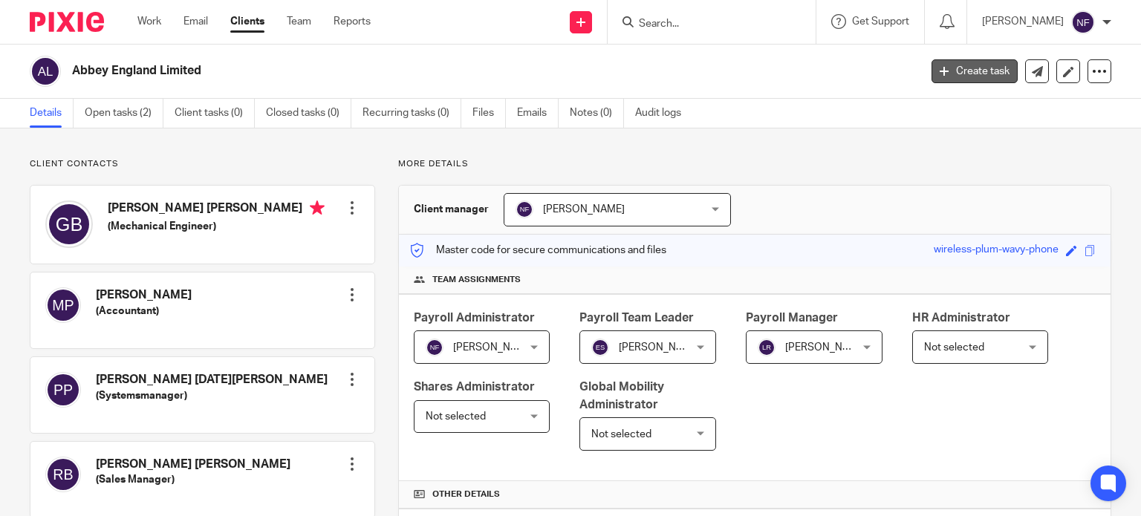
click at [941, 72] on link "Create task" at bounding box center [975, 71] width 86 height 24
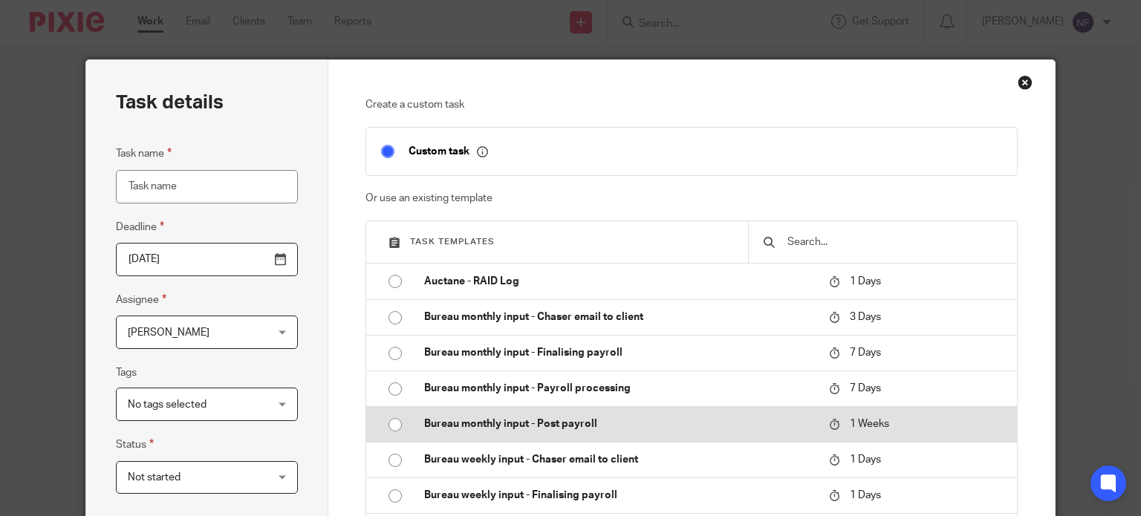
click at [390, 423] on input "radio" at bounding box center [395, 425] width 28 height 28
type input "[DATE]"
type input "Bureau monthly input - Post payroll - [DATE]"
checkbox input "false"
radio input "false"
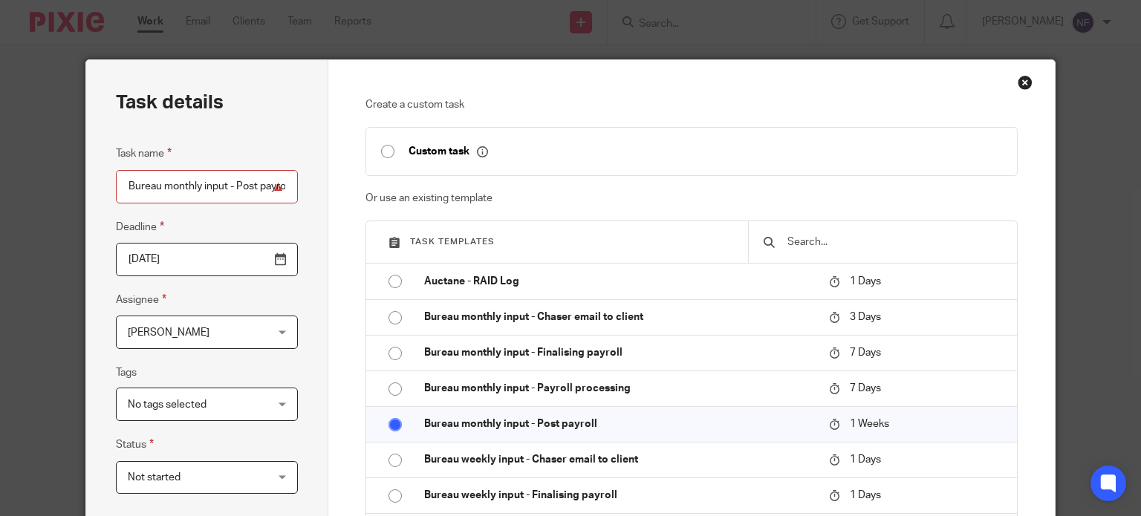
scroll to position [375, 0]
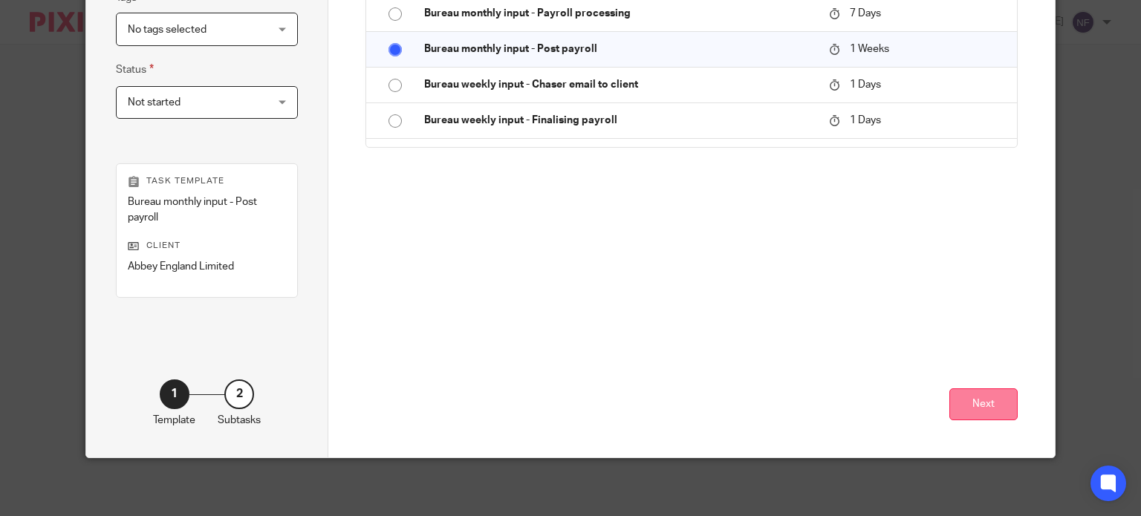
click at [991, 406] on button "Next" at bounding box center [984, 405] width 68 height 32
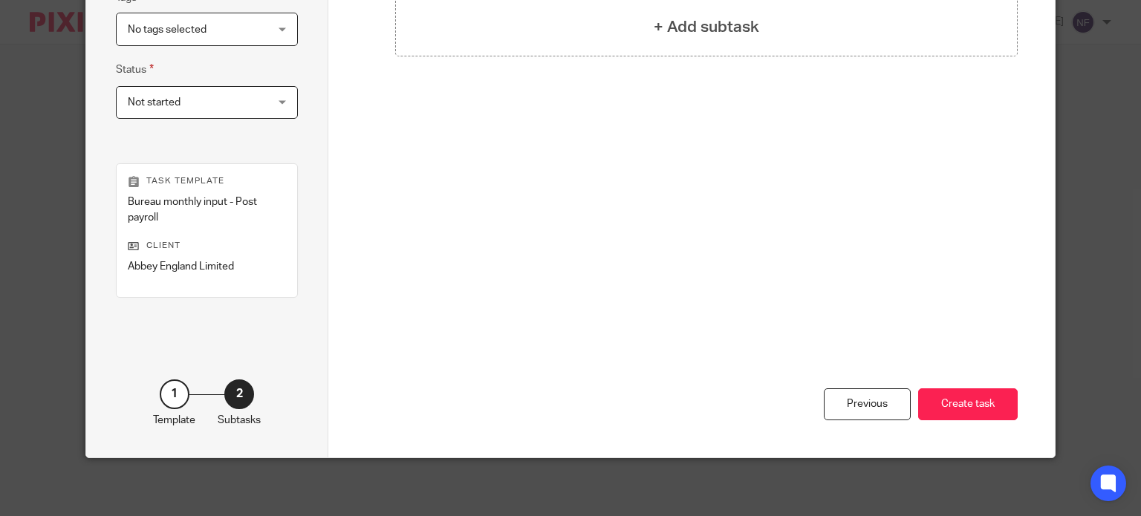
click at [991, 406] on button "Create task" at bounding box center [968, 405] width 100 height 32
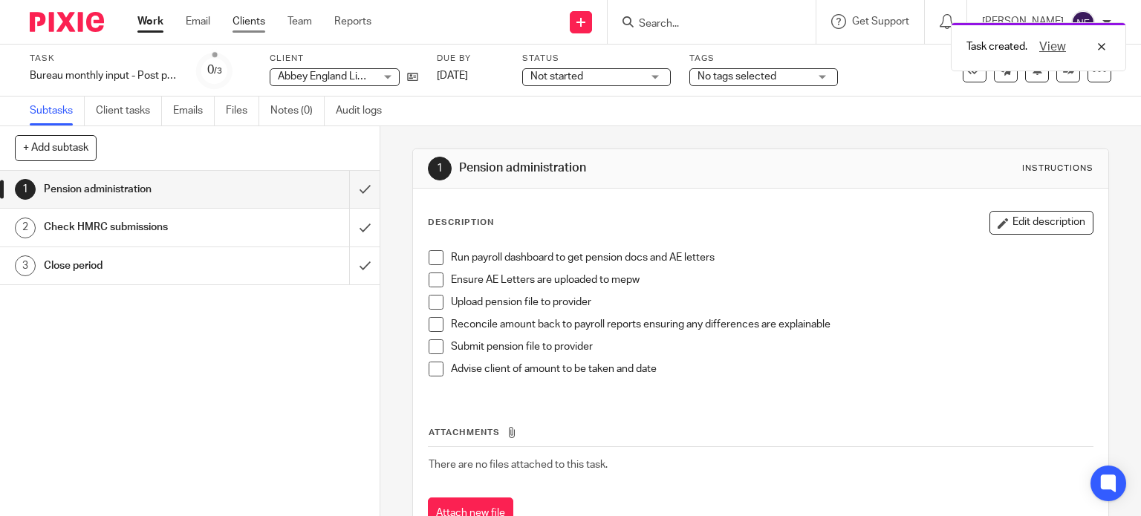
click at [257, 22] on link "Clients" at bounding box center [249, 21] width 33 height 15
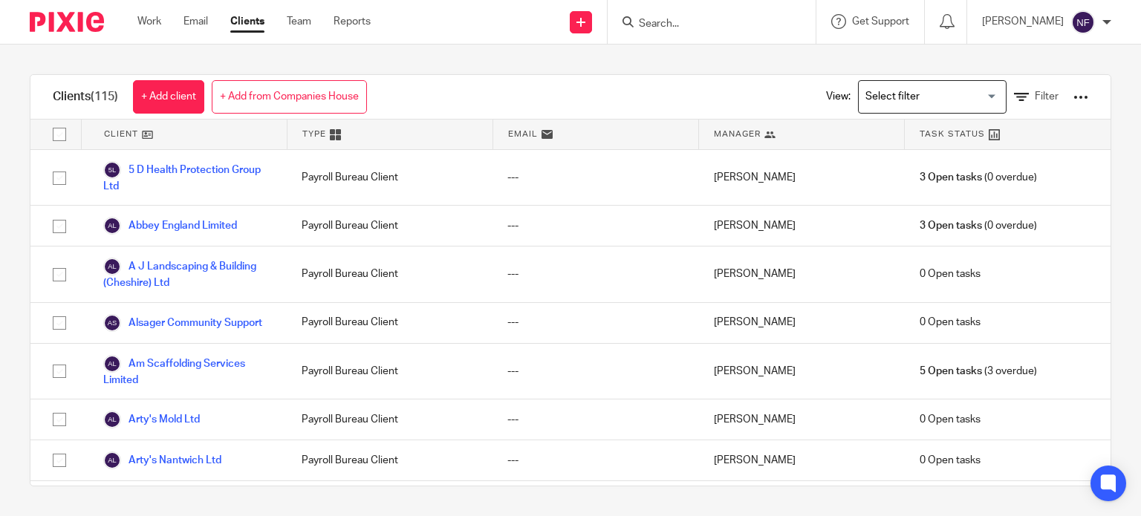
click at [724, 29] on input "Search" at bounding box center [704, 24] width 134 height 13
type input "abb"
click at [736, 54] on link at bounding box center [726, 58] width 184 height 22
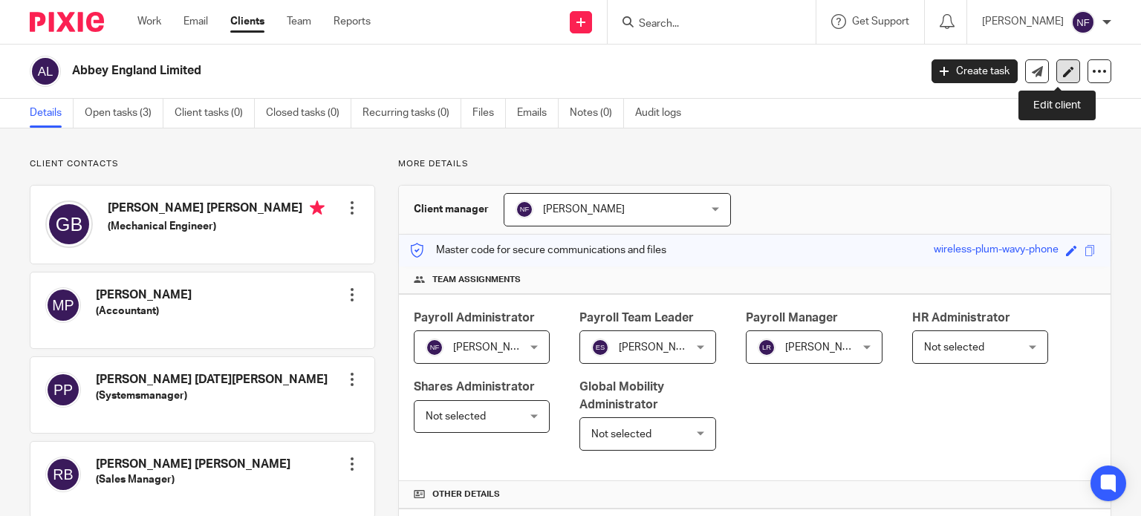
click at [1063, 68] on icon at bounding box center [1068, 71] width 11 height 11
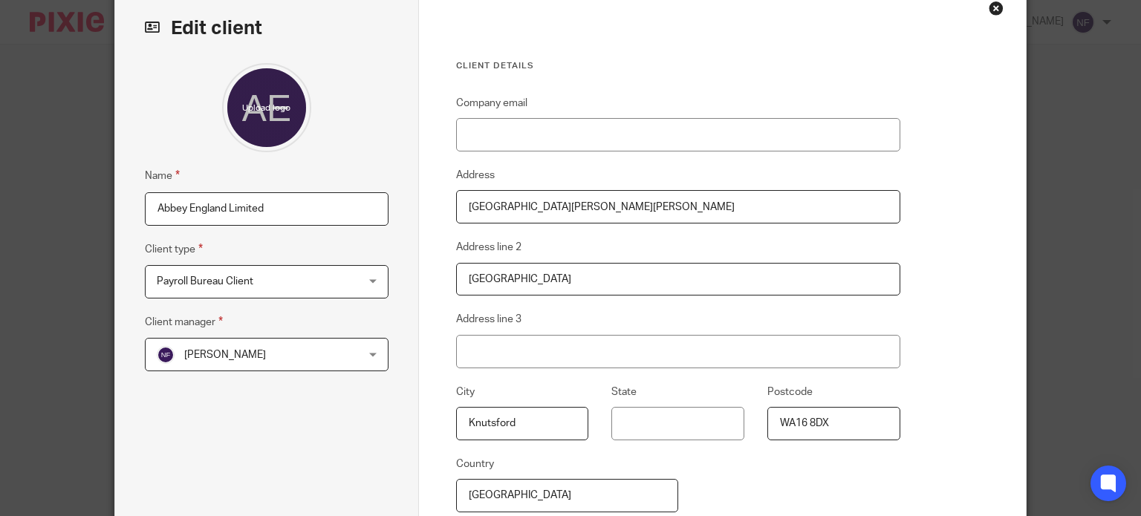
scroll to position [249, 0]
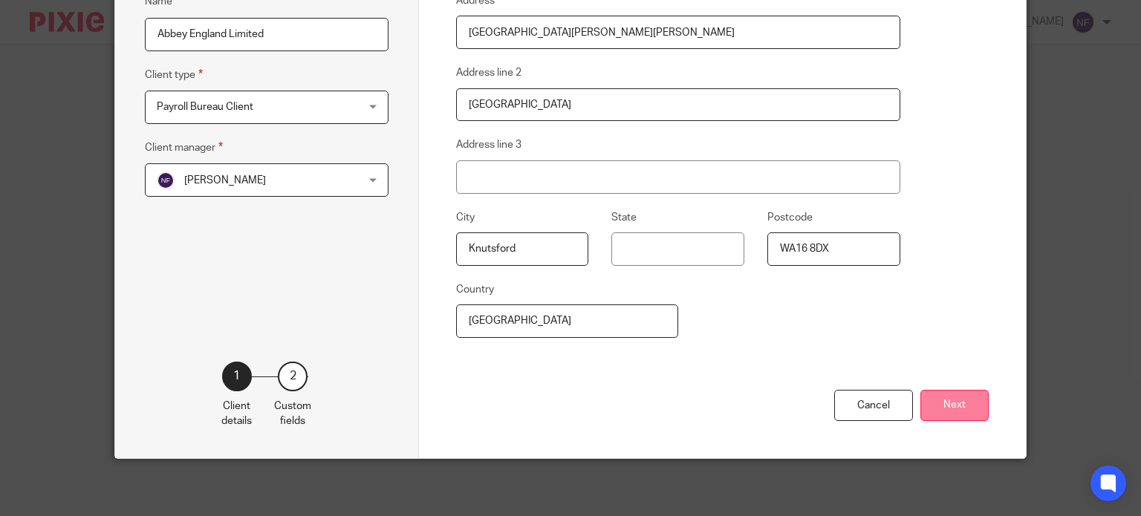
click at [970, 398] on button "Next" at bounding box center [955, 406] width 68 height 32
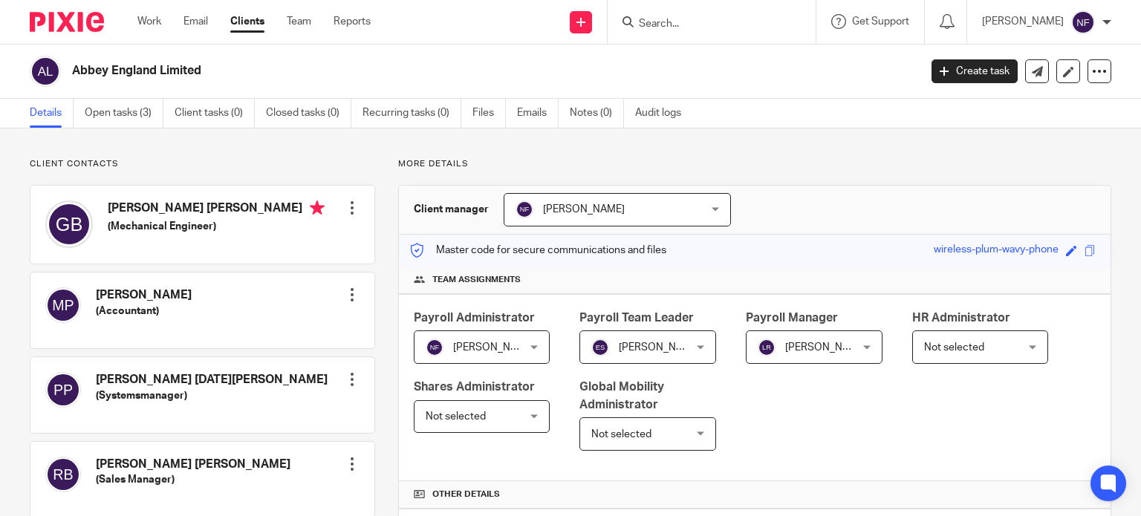
drag, startPoint x: 114, startPoint y: 126, endPoint x: 113, endPoint y: 136, distance: 10.5
